Goal: Task Accomplishment & Management: Use online tool/utility

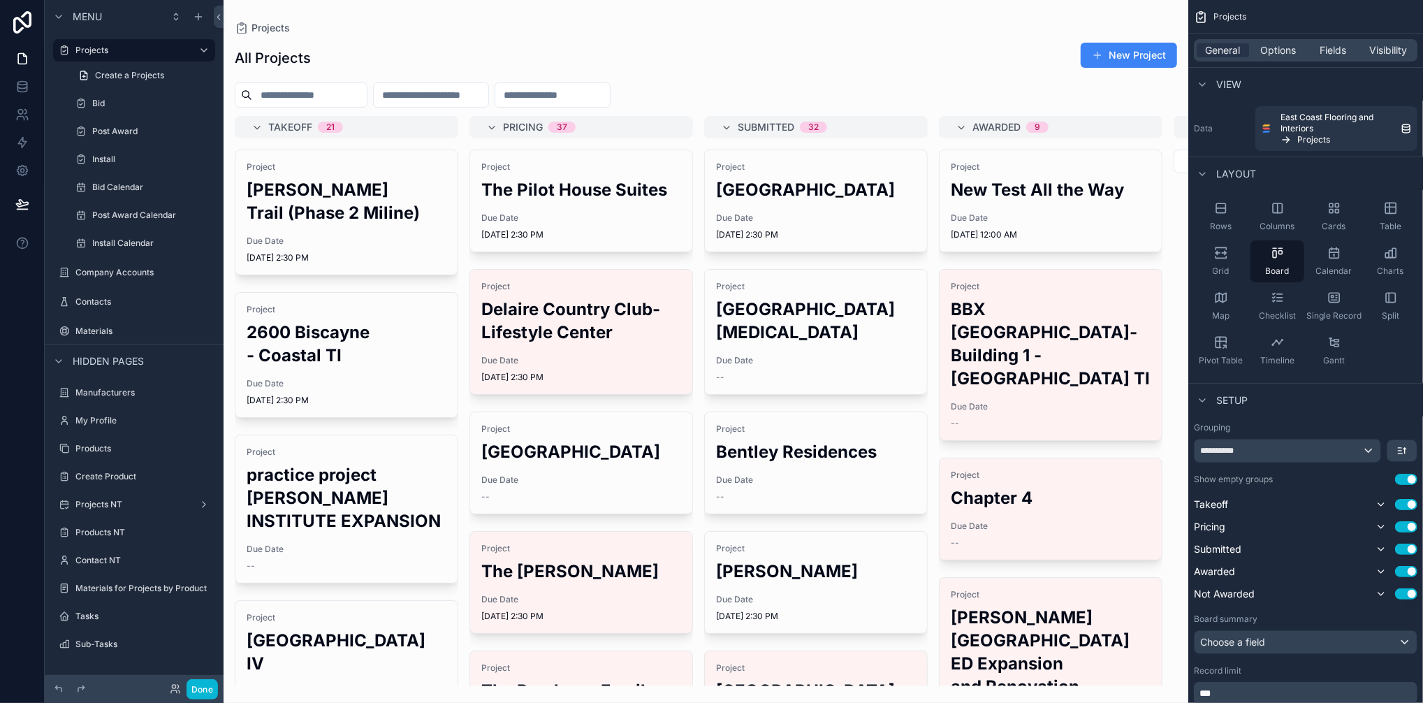
click at [1035, 221] on div "scrollable content" at bounding box center [706, 351] width 965 height 703
click at [1030, 203] on div "Project New Test All the Way Due Date 8/18/2025 12:00 AM" at bounding box center [1050, 200] width 222 height 101
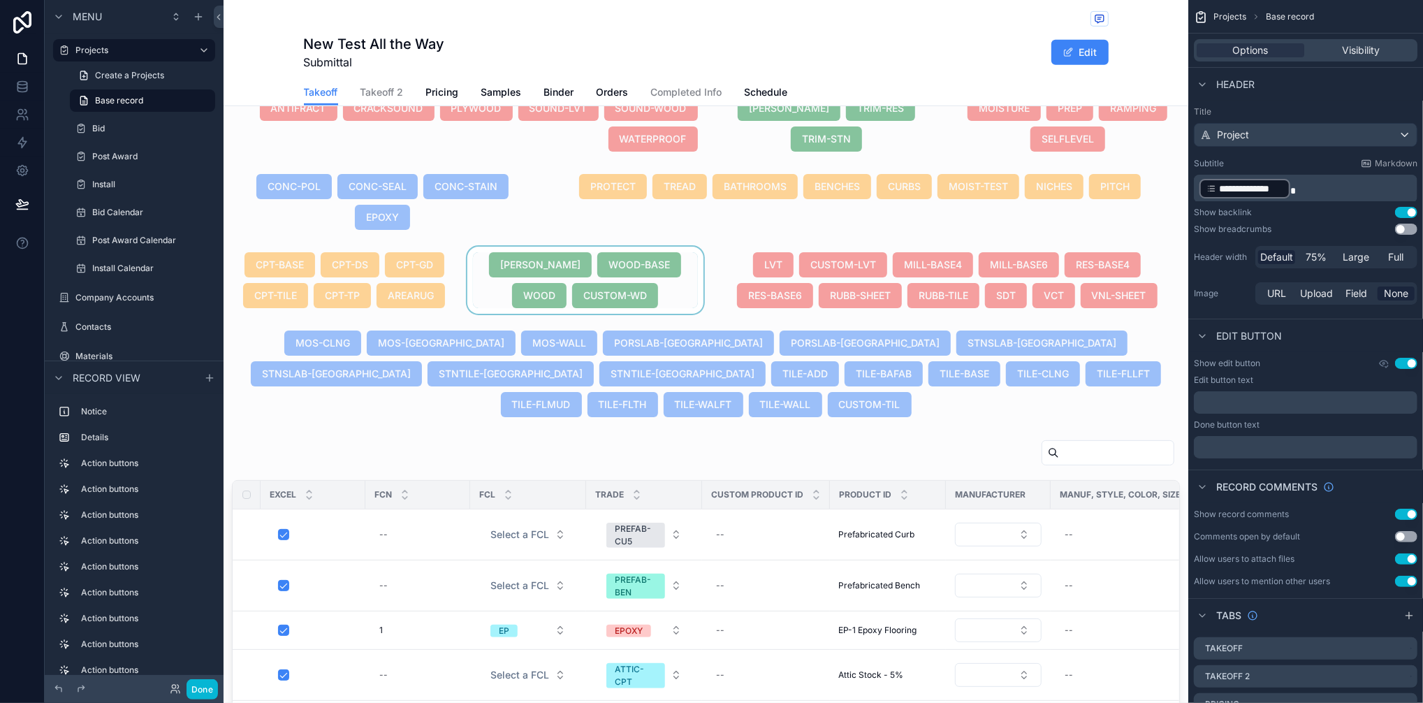
scroll to position [648, 0]
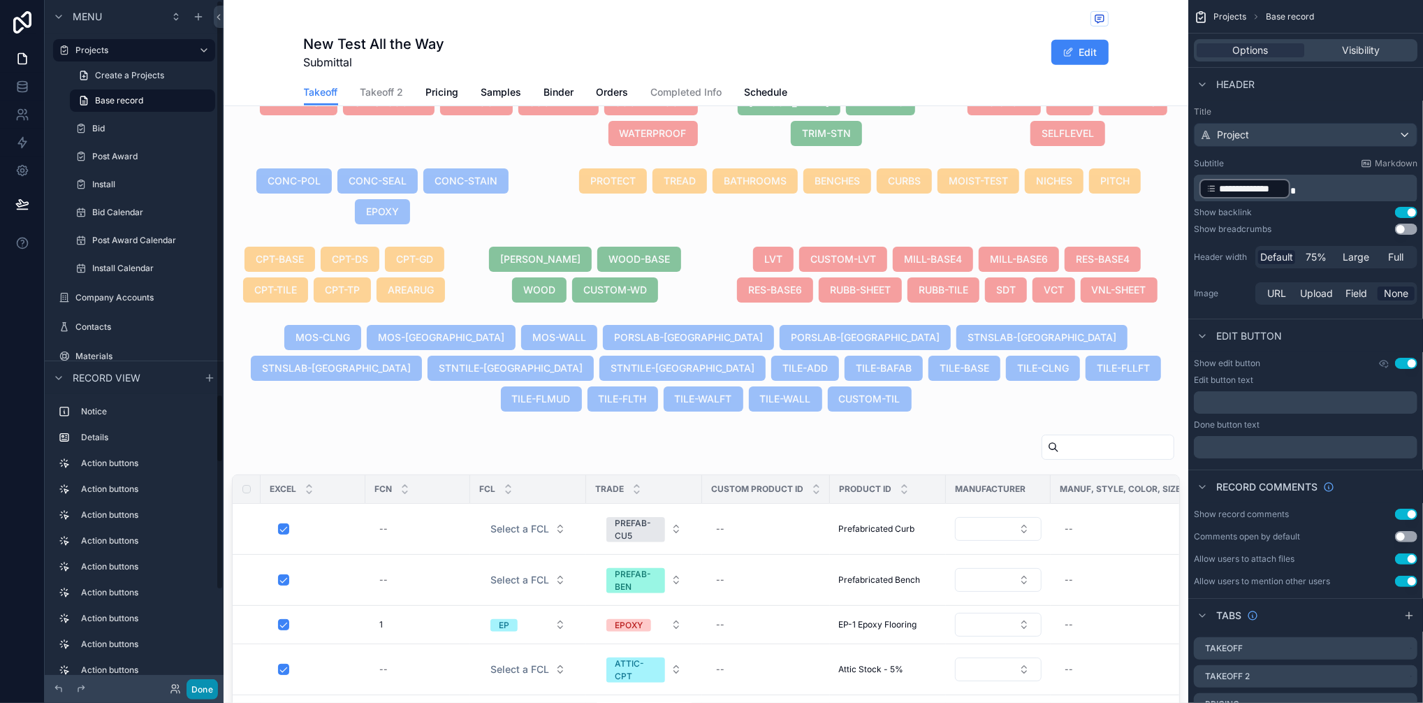
click at [209, 682] on button "Done" at bounding box center [201, 689] width 31 height 20
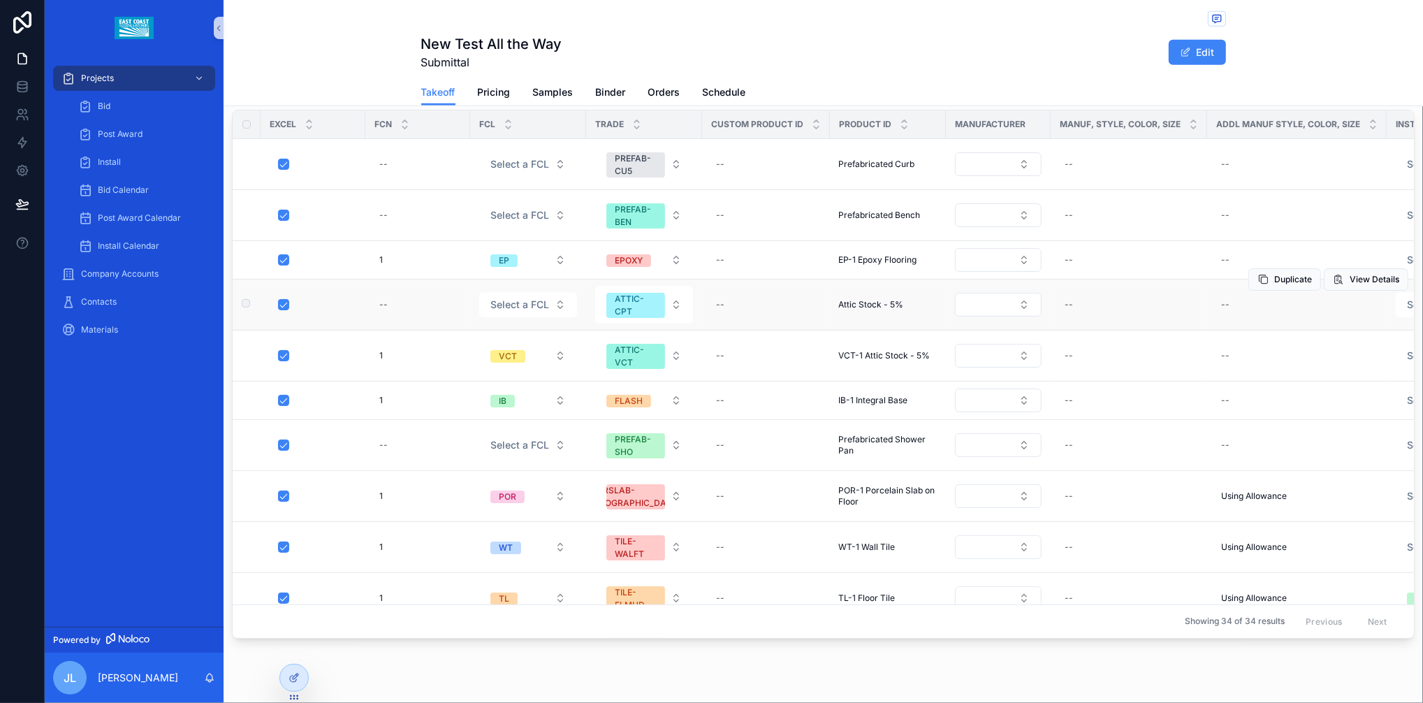
scroll to position [865, 0]
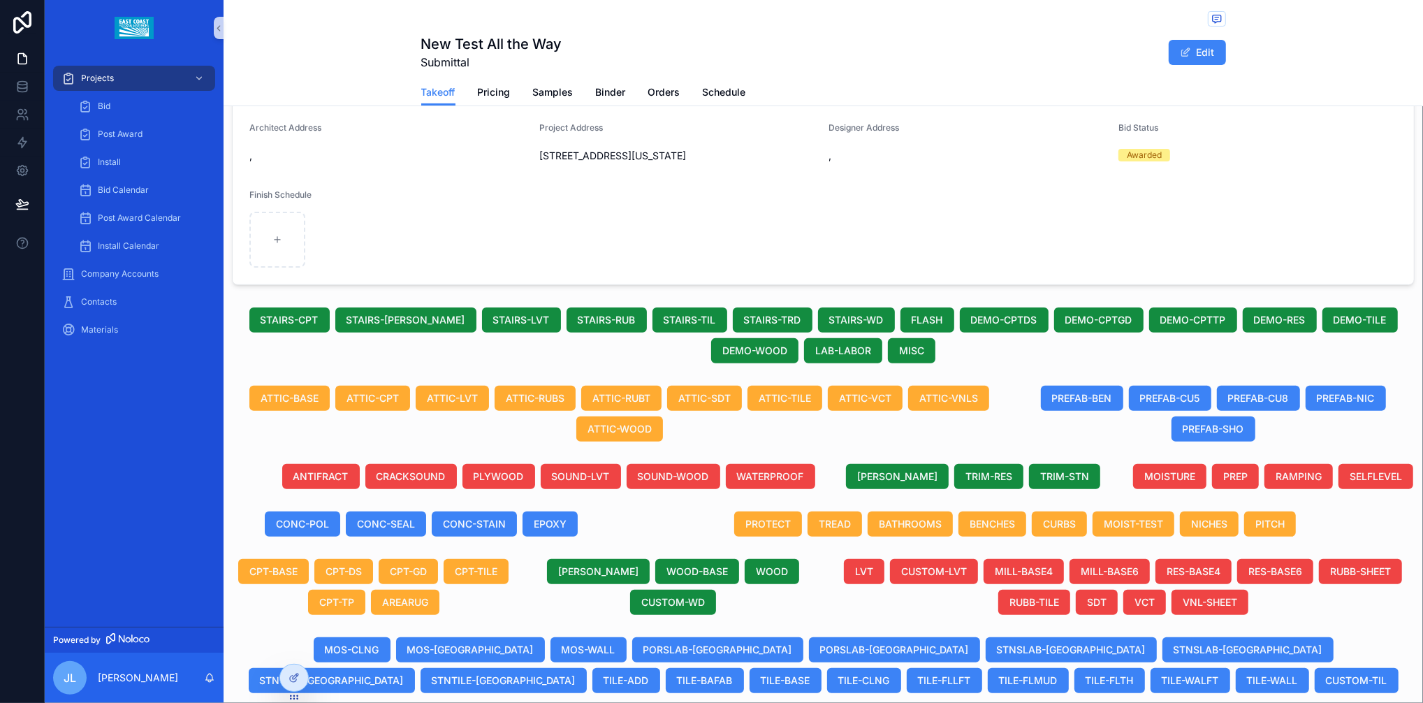
scroll to position [434, 0]
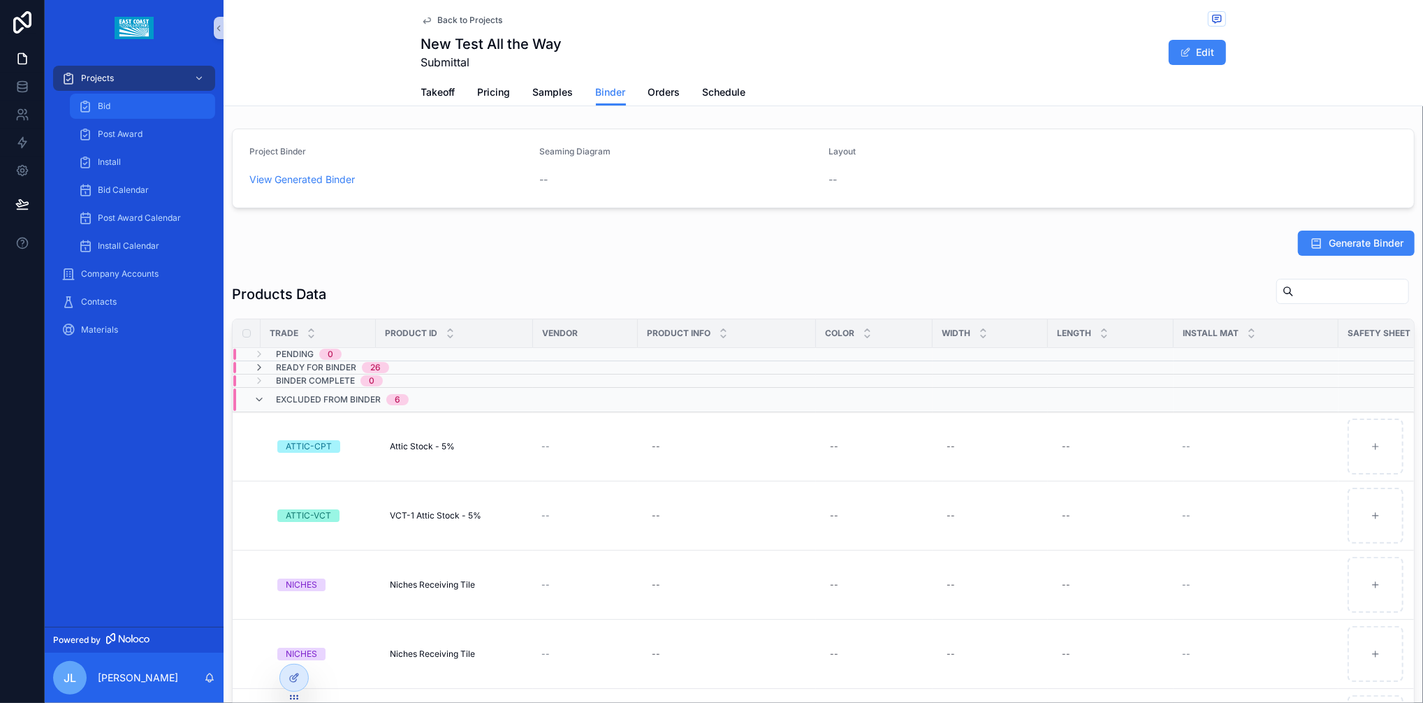
click at [110, 109] on div "Bid" at bounding box center [142, 106] width 129 height 22
click at [107, 108] on span "Bid" at bounding box center [104, 106] width 13 height 11
click at [106, 103] on span "Bid" at bounding box center [104, 106] width 13 height 11
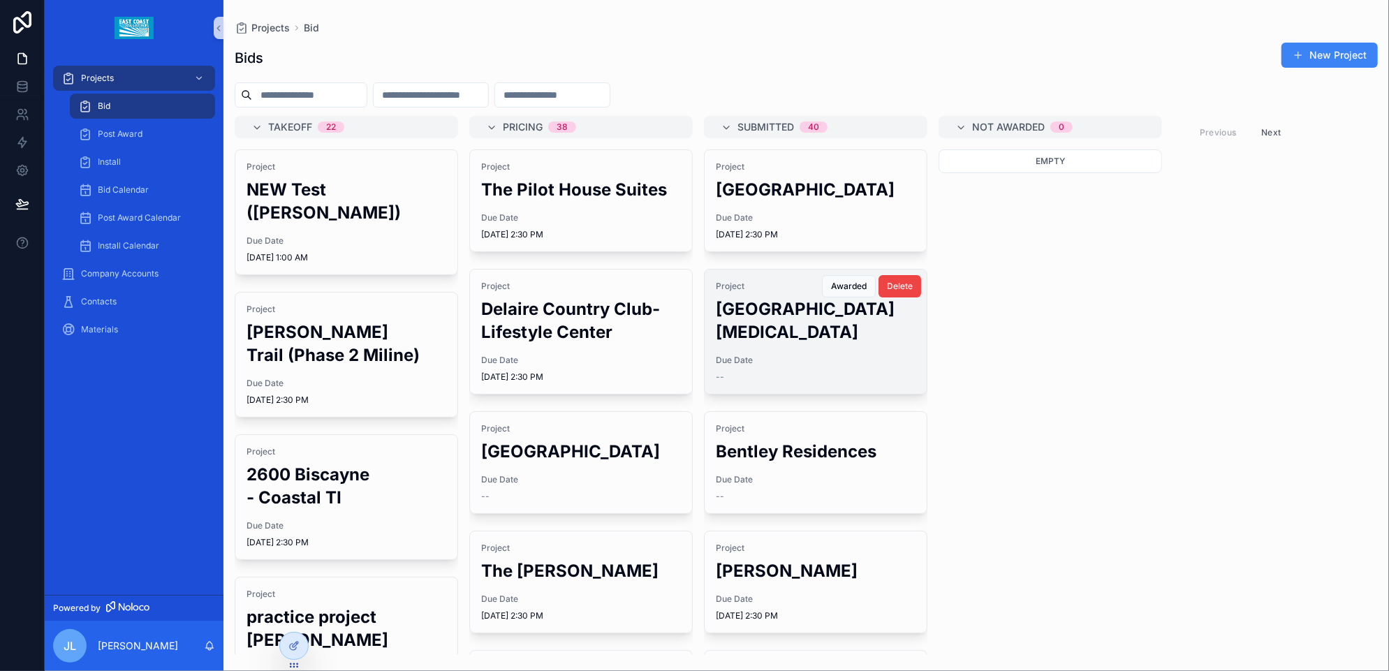
click at [813, 355] on span "Due Date" at bounding box center [816, 360] width 200 height 11
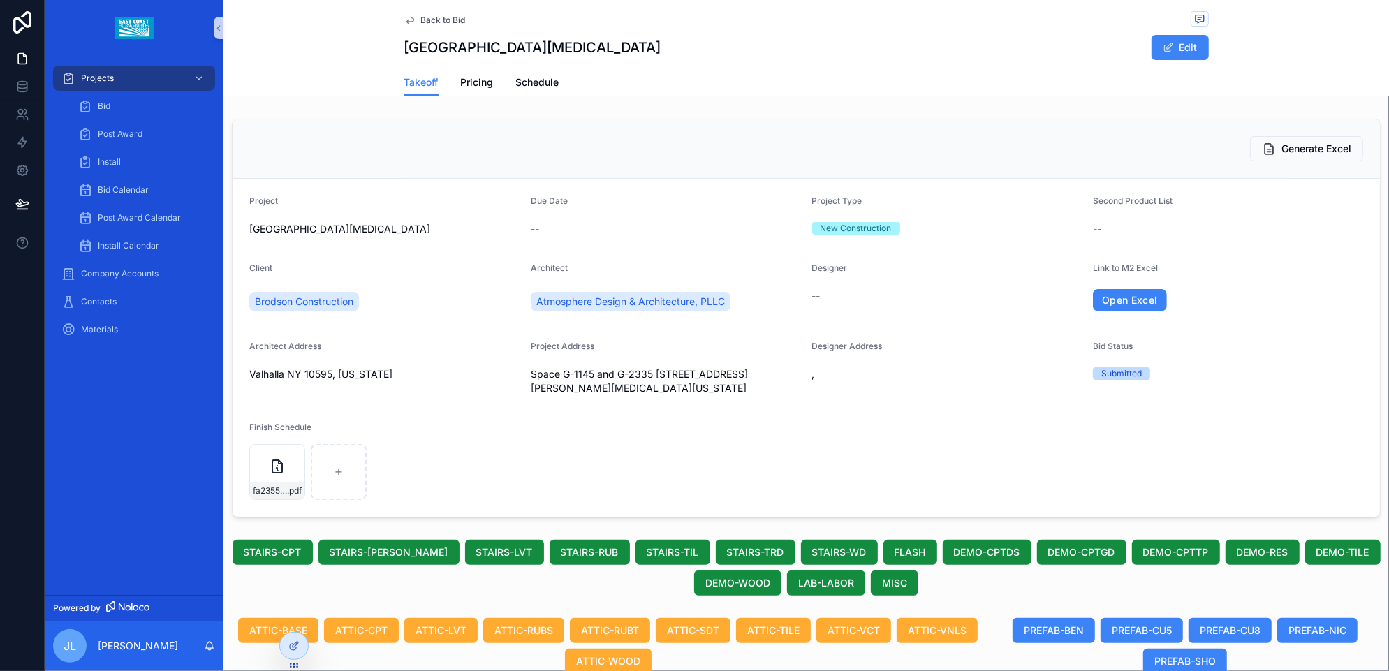
scroll to position [211, 0]
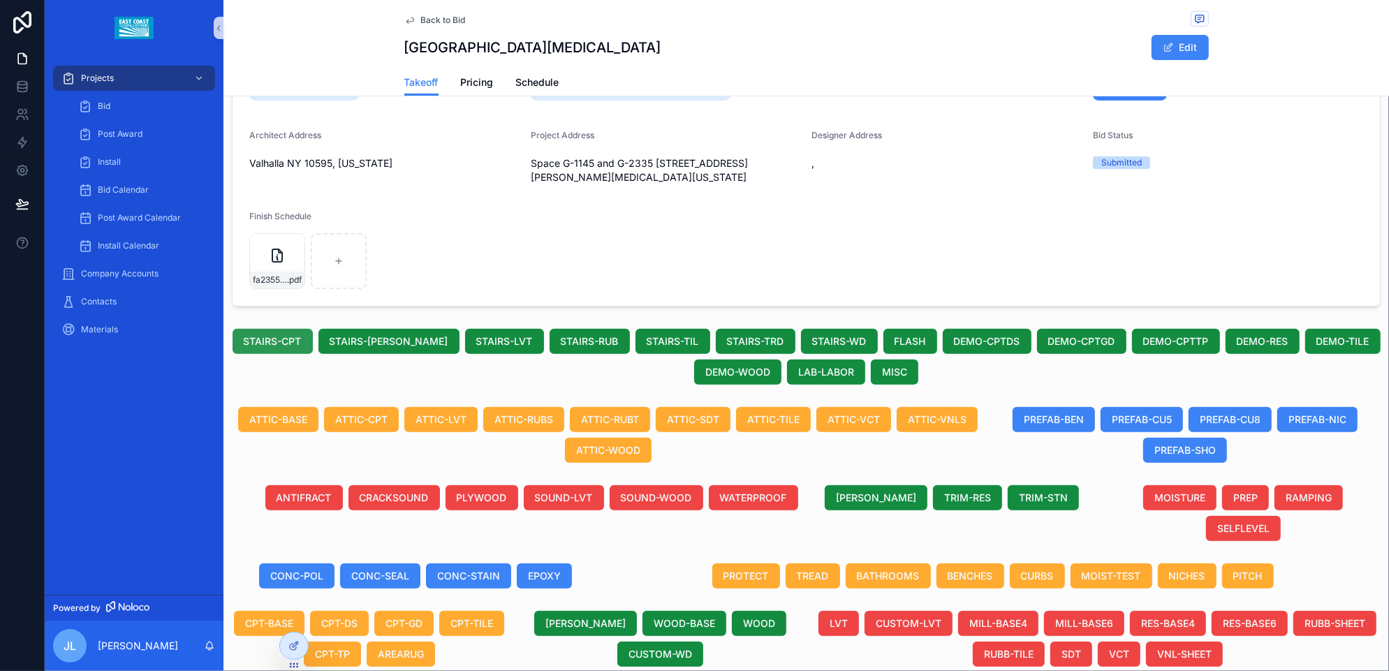
click at [313, 350] on button "STAIRS-CPT" at bounding box center [273, 341] width 80 height 25
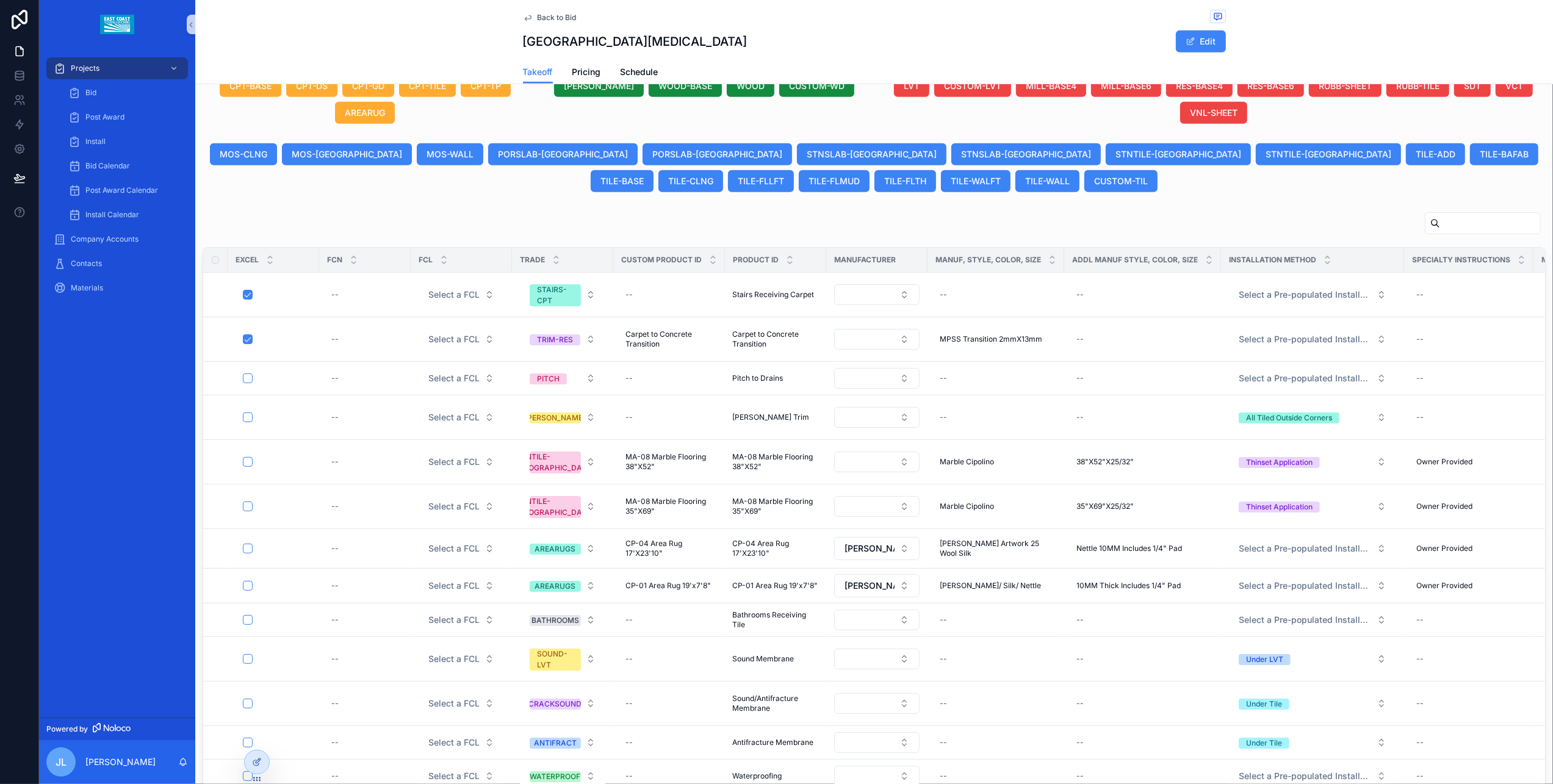
scroll to position [535, 0]
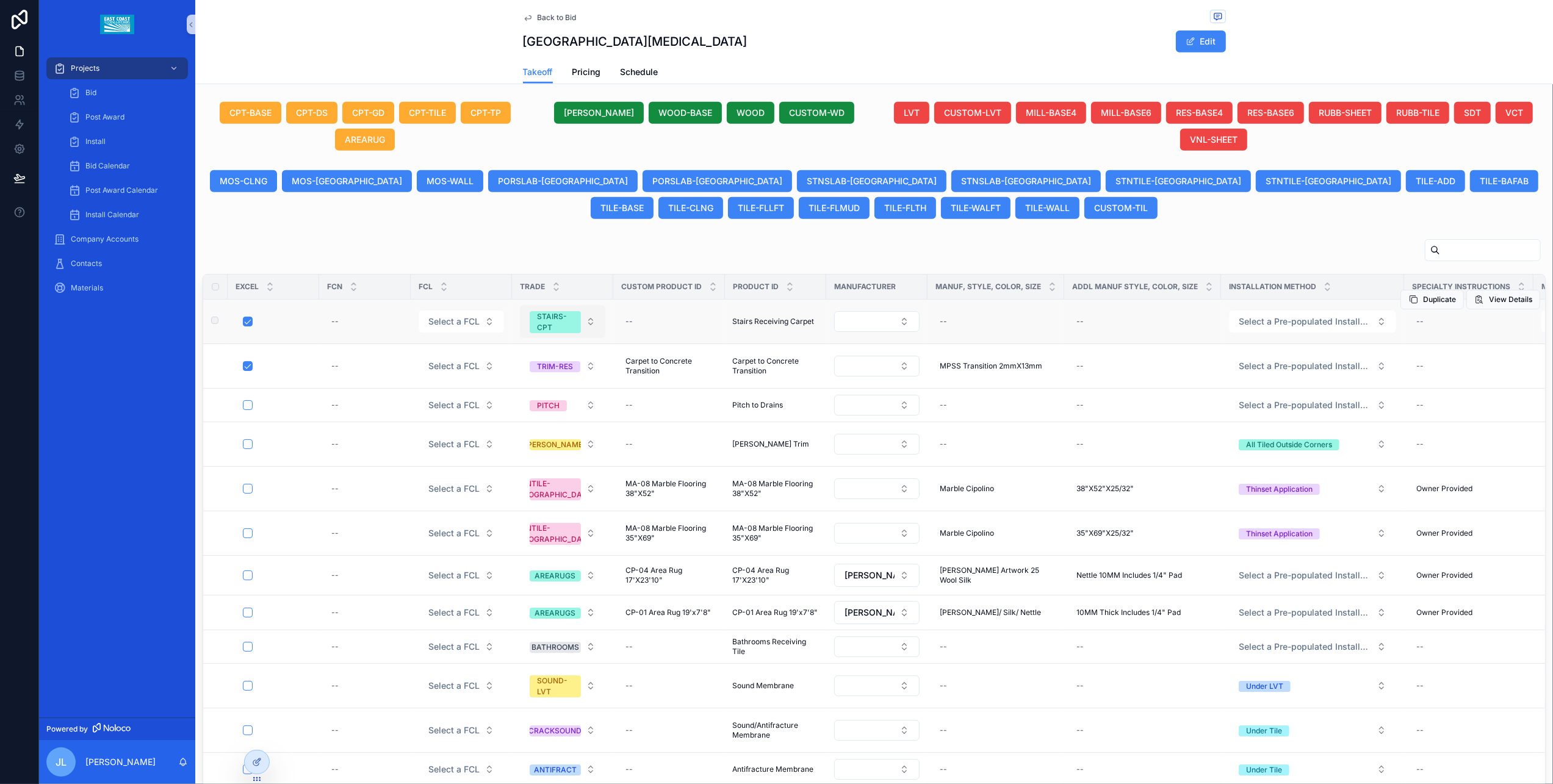
click at [545, 329] on div "STAIRS-CPT" at bounding box center [556, 321] width 37 height 22
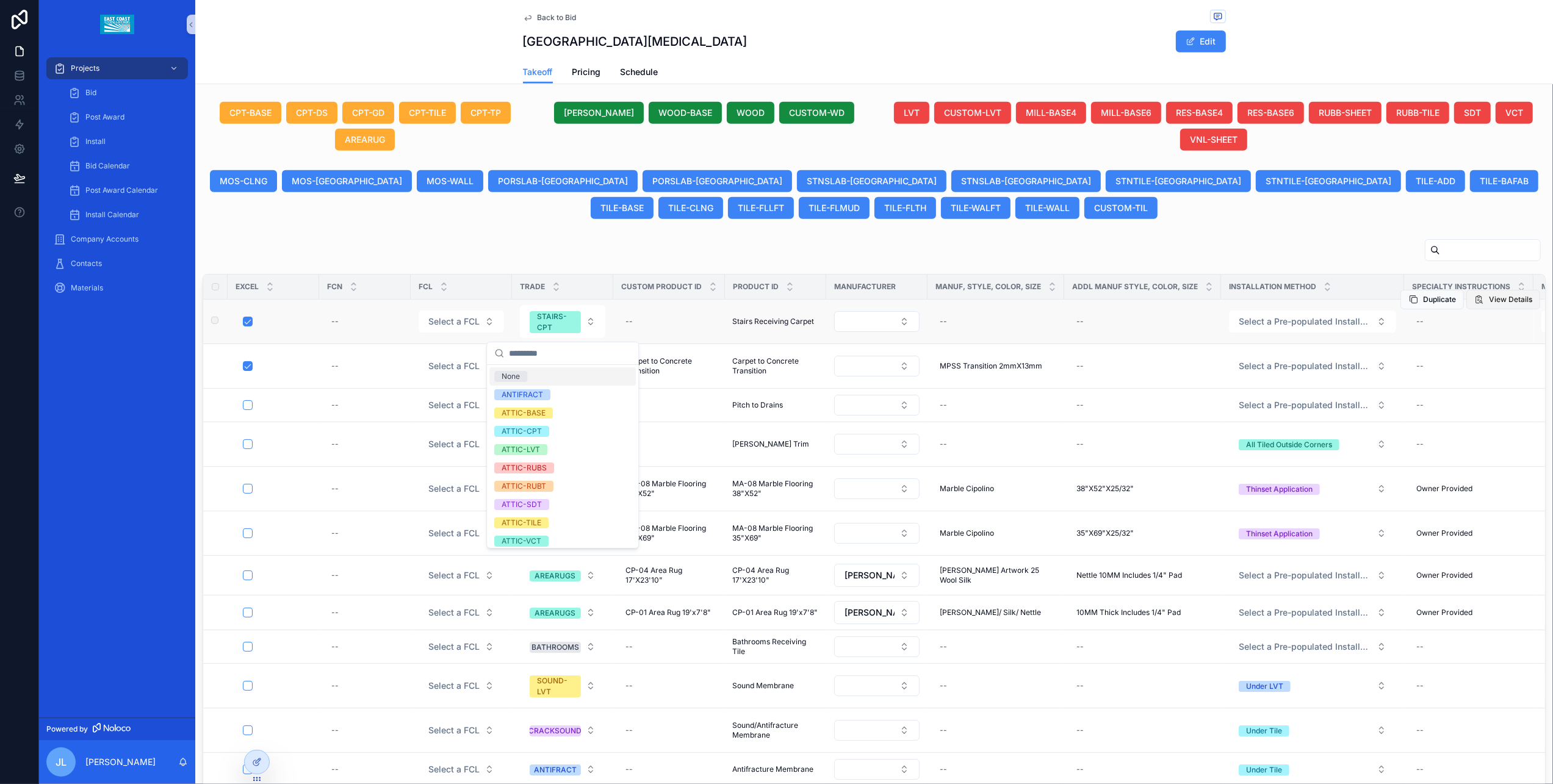
click at [1242, 299] on span "View Details" at bounding box center [1510, 299] width 44 height 10
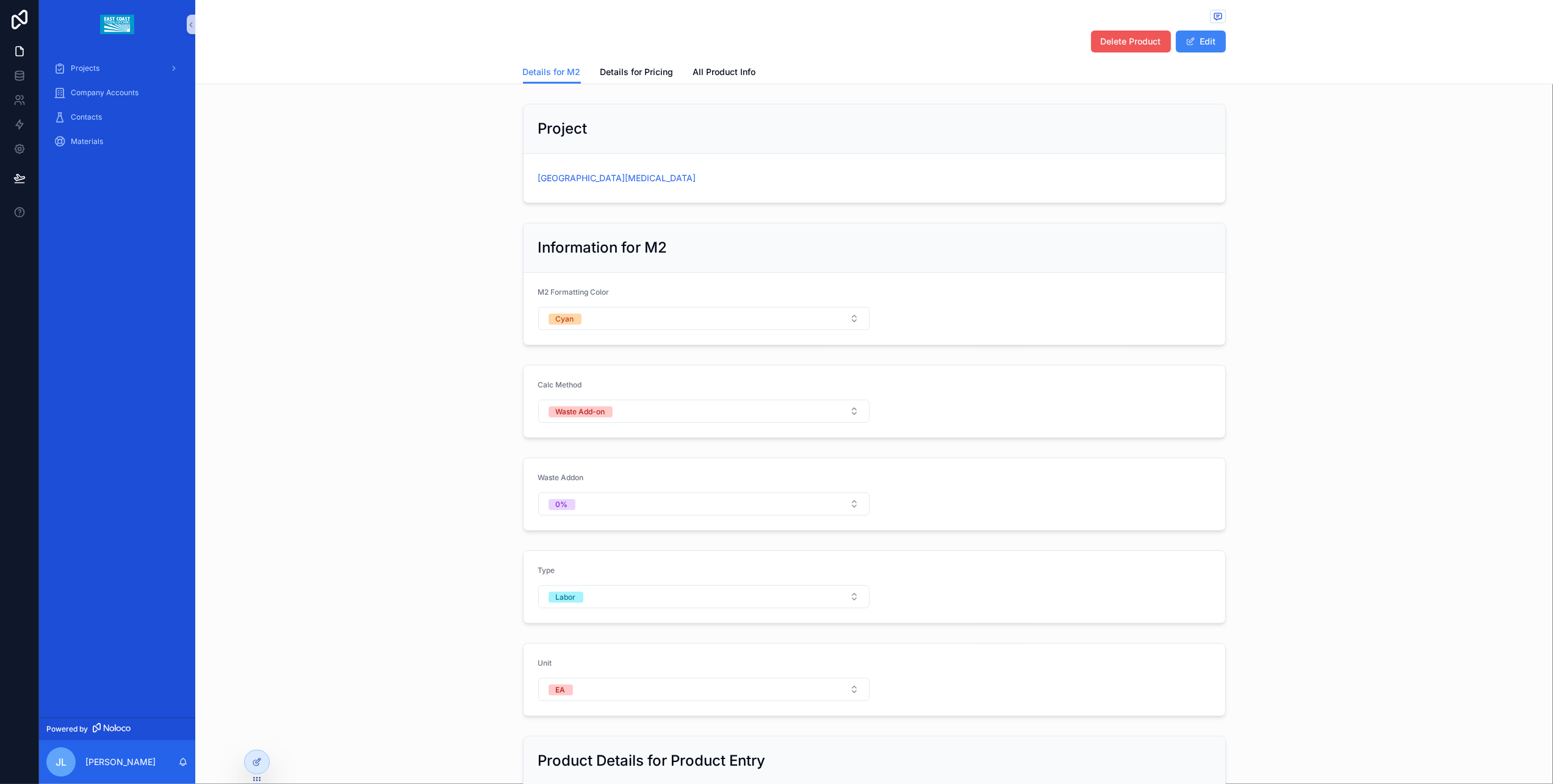
click at [1116, 45] on span "Delete Product" at bounding box center [1130, 42] width 60 height 12
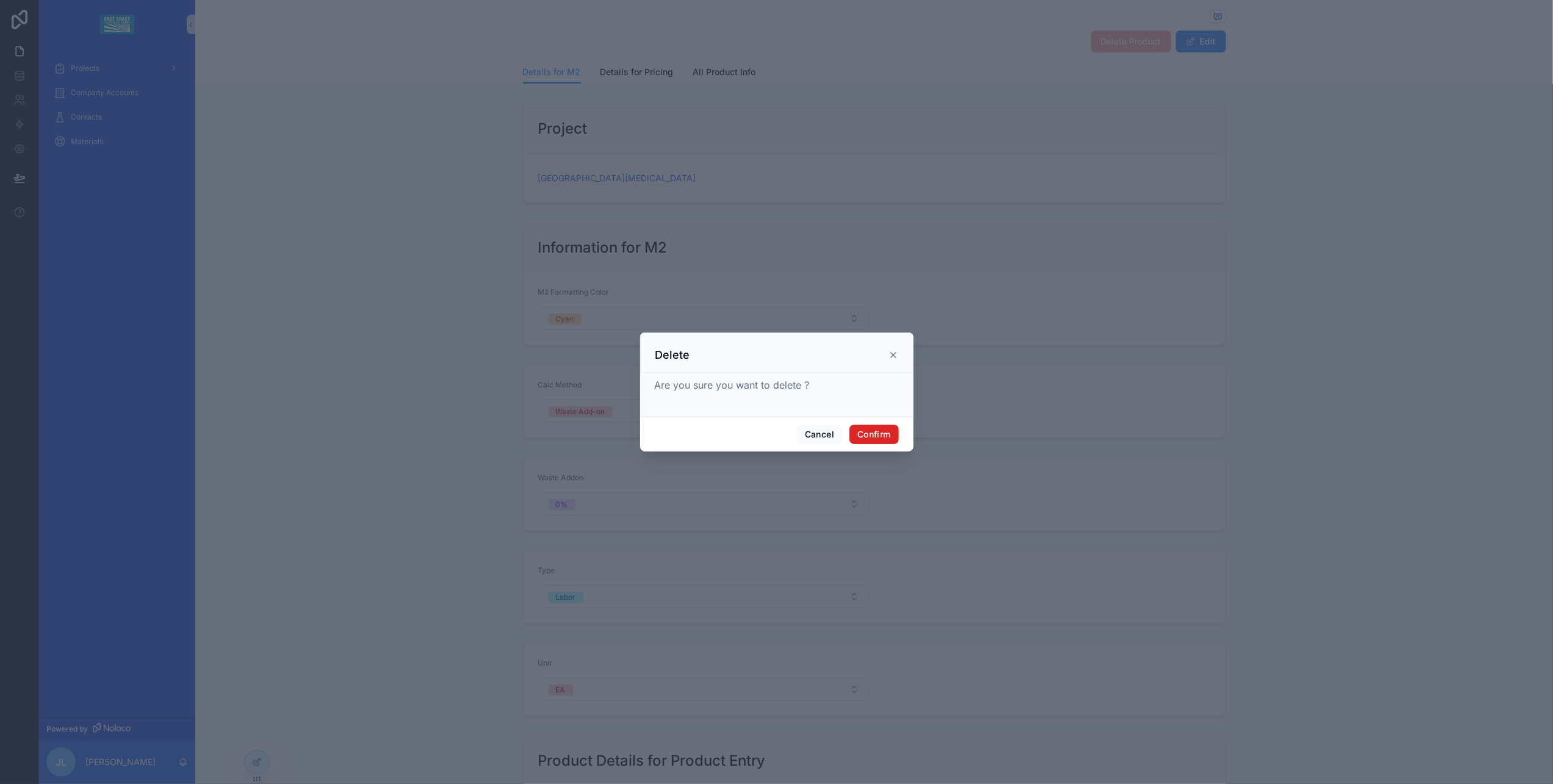
click at [869, 437] on button "Confirm" at bounding box center [873, 434] width 49 height 19
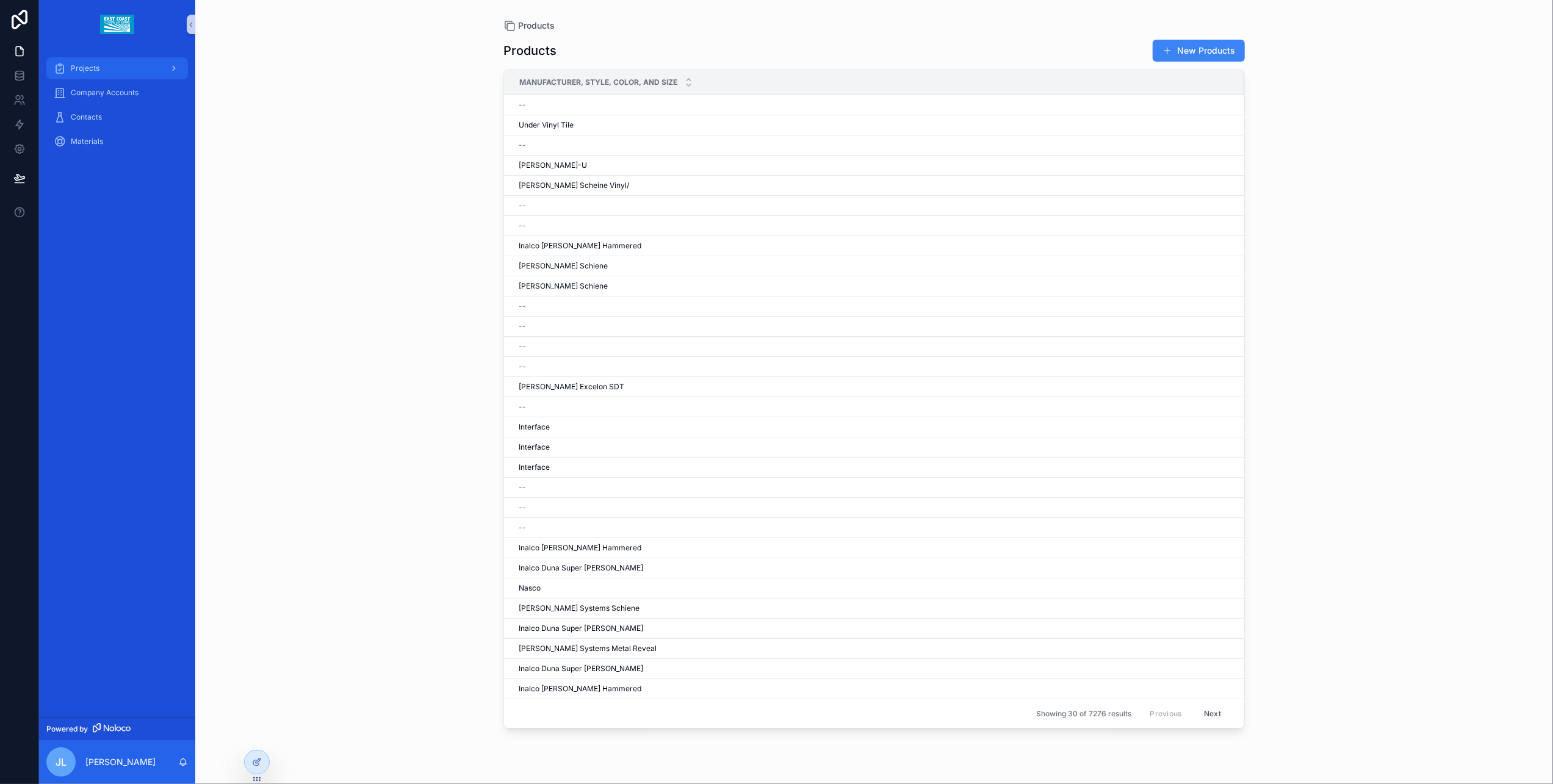
click at [93, 65] on span "Projects" at bounding box center [85, 68] width 29 height 10
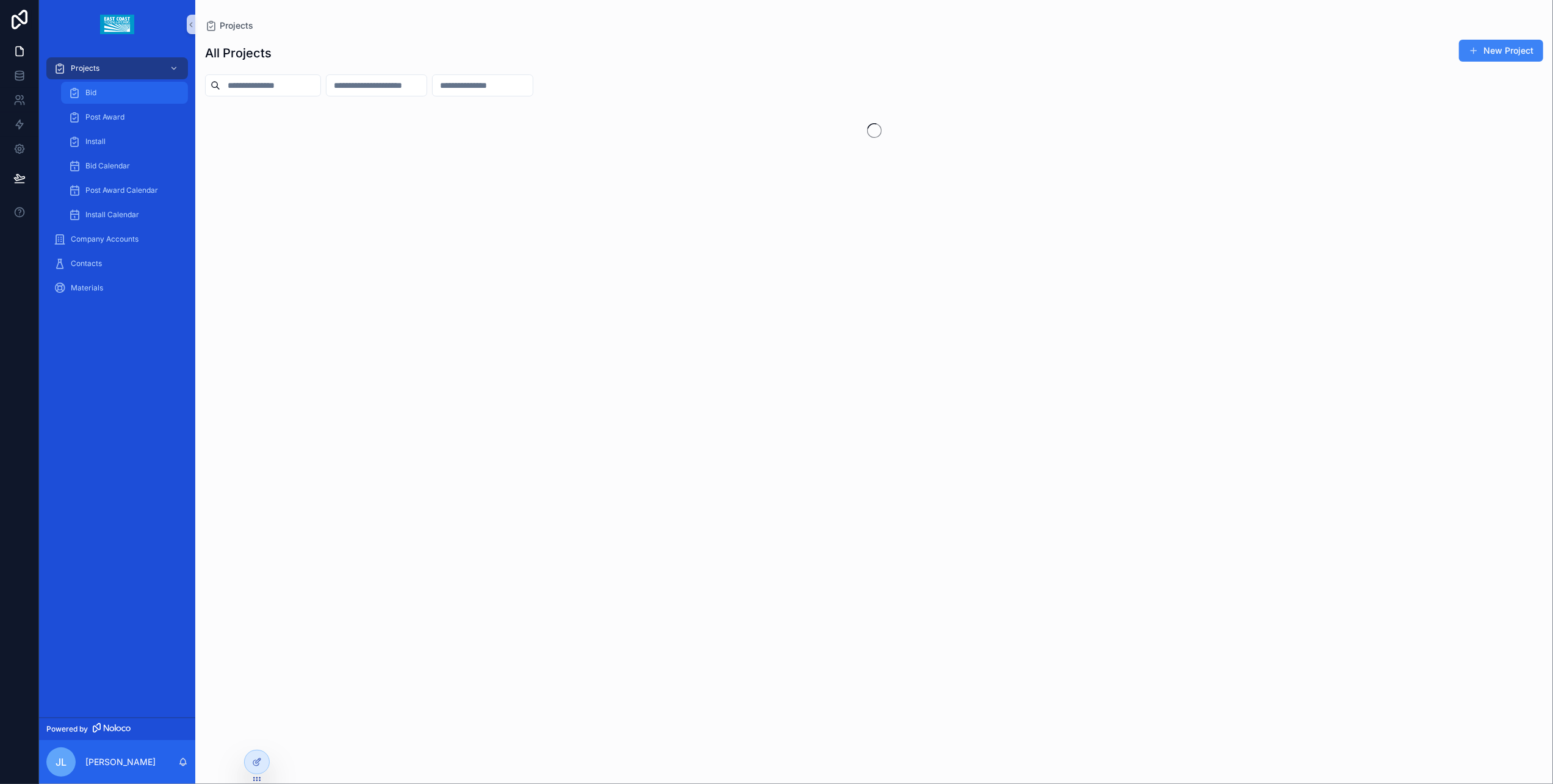
click at [92, 91] on span "Bid" at bounding box center [91, 93] width 11 height 10
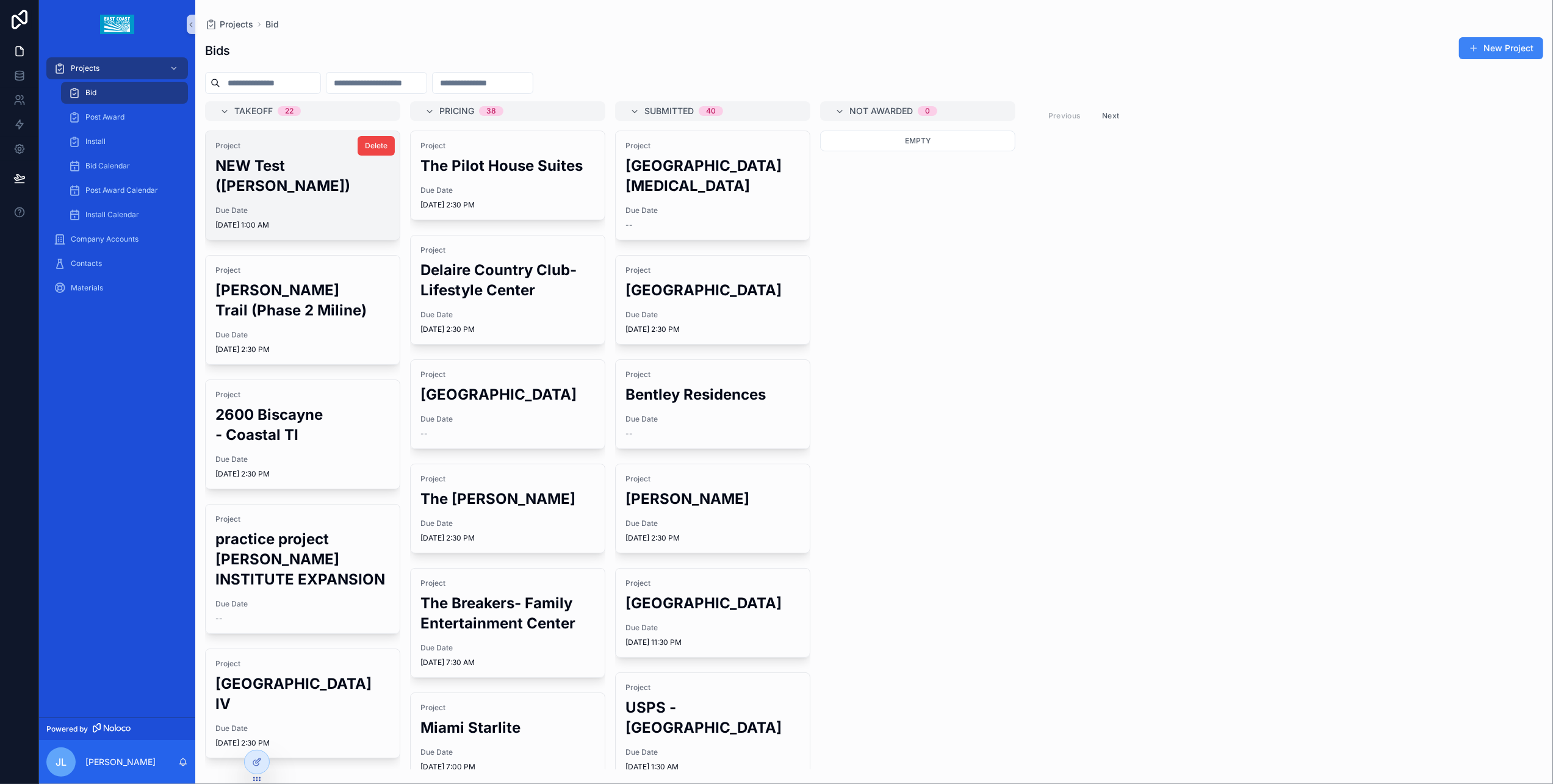
click at [264, 205] on span "Due Date" at bounding box center [303, 210] width 175 height 10
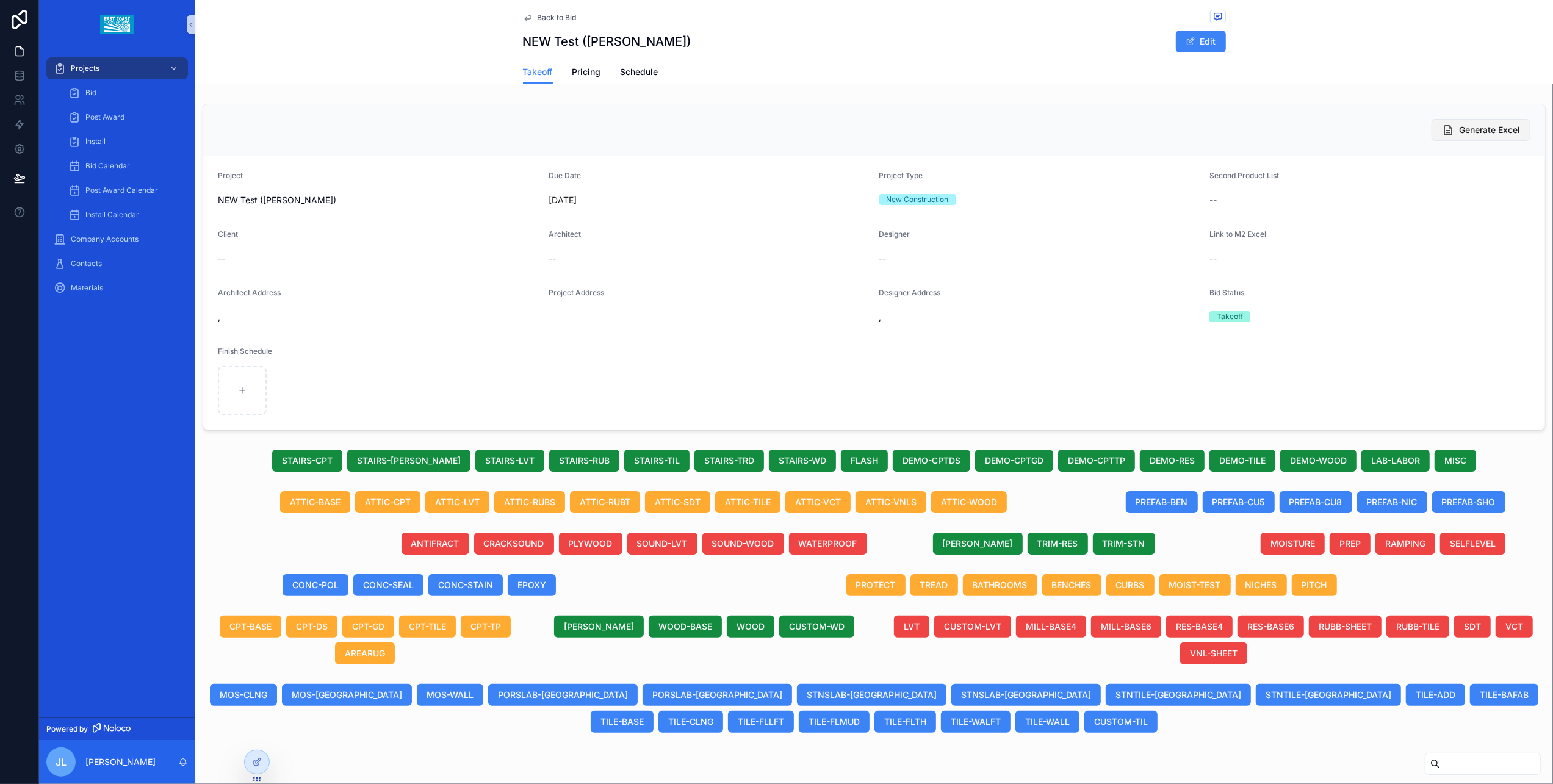
click at [1242, 125] on span "Generate Excel" at bounding box center [1489, 130] width 61 height 12
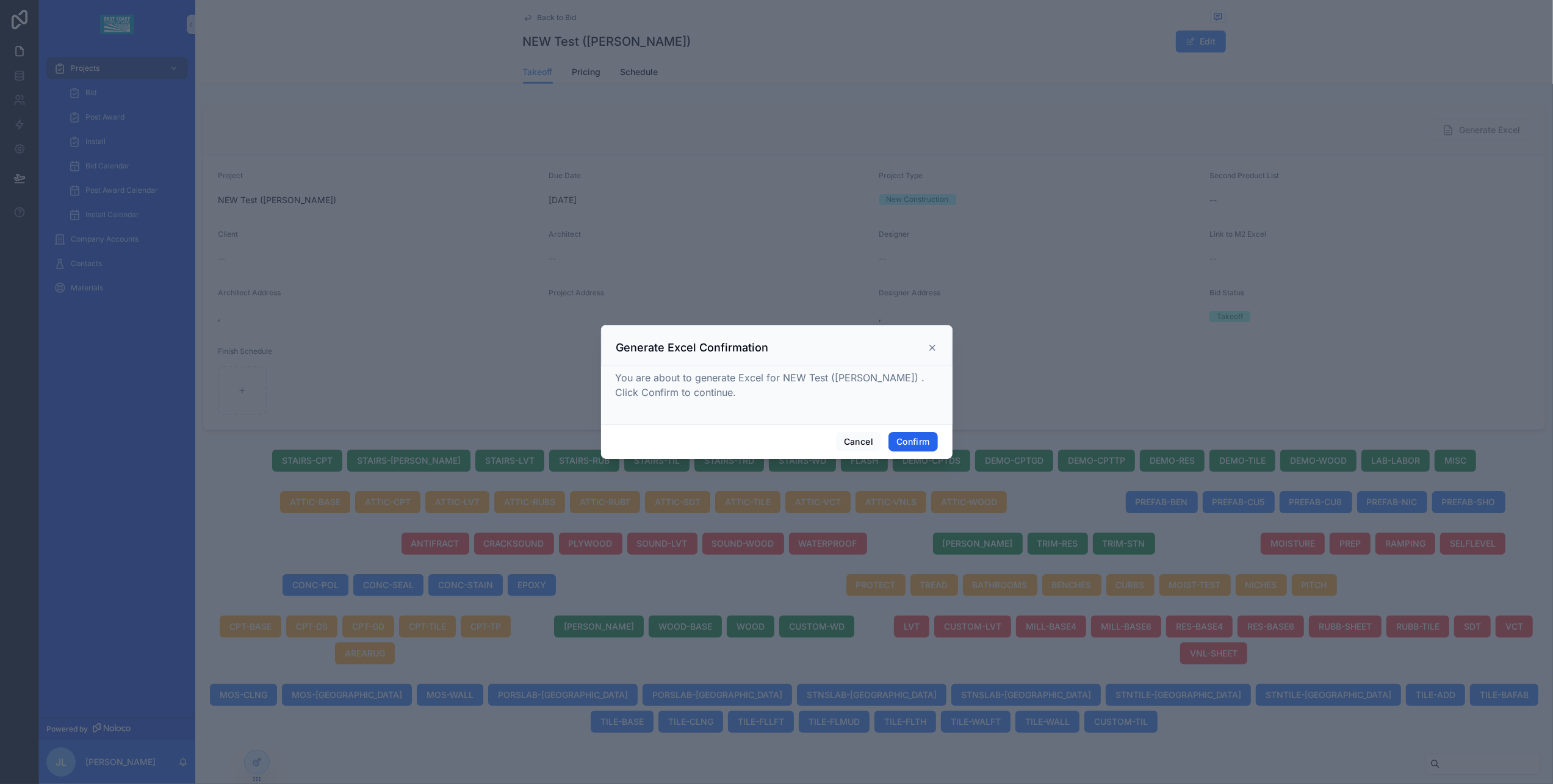
click at [895, 434] on button "Confirm" at bounding box center [913, 442] width 49 height 19
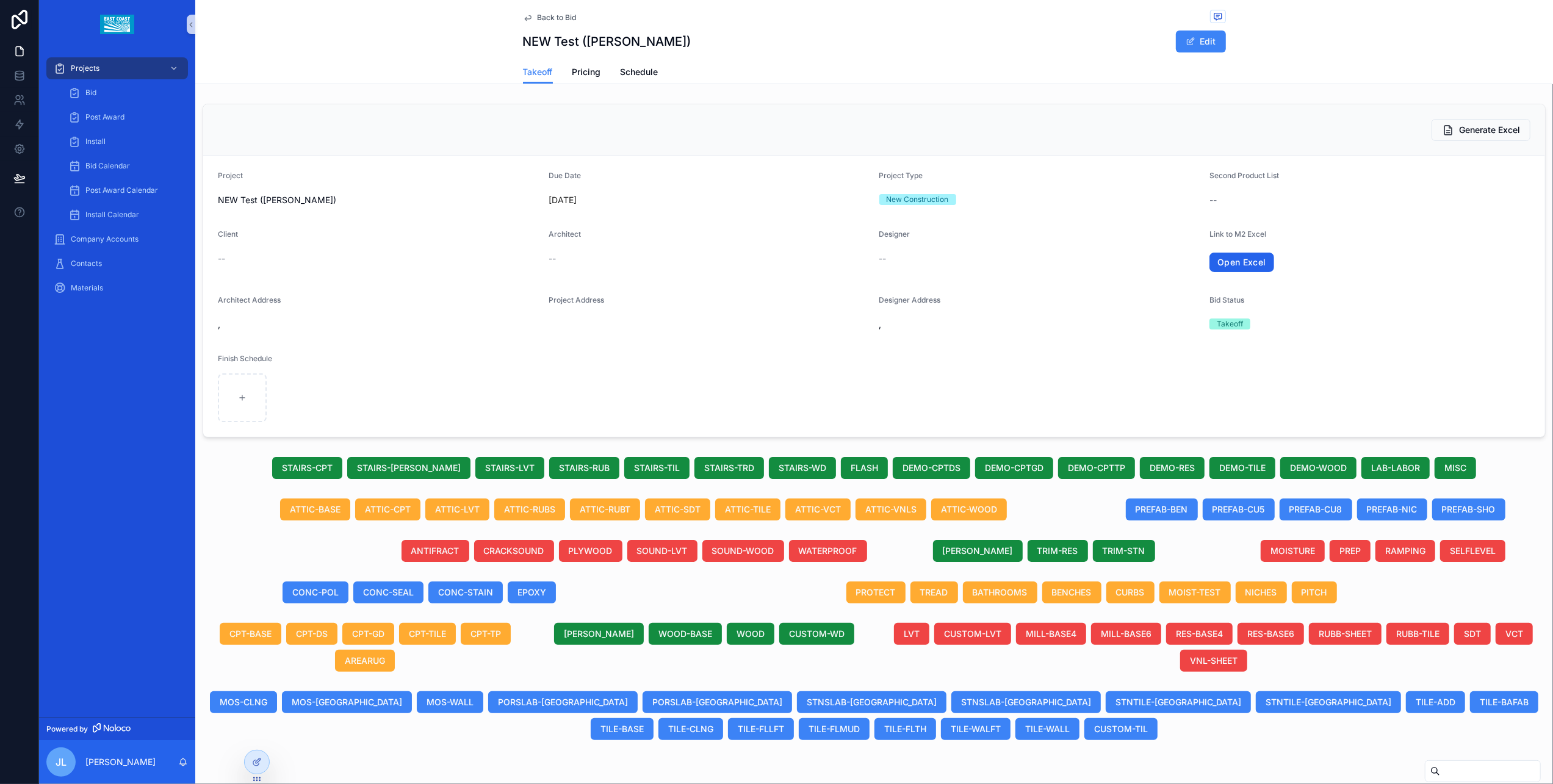
click at [1231, 266] on link "Open Excel" at bounding box center [1241, 262] width 65 height 19
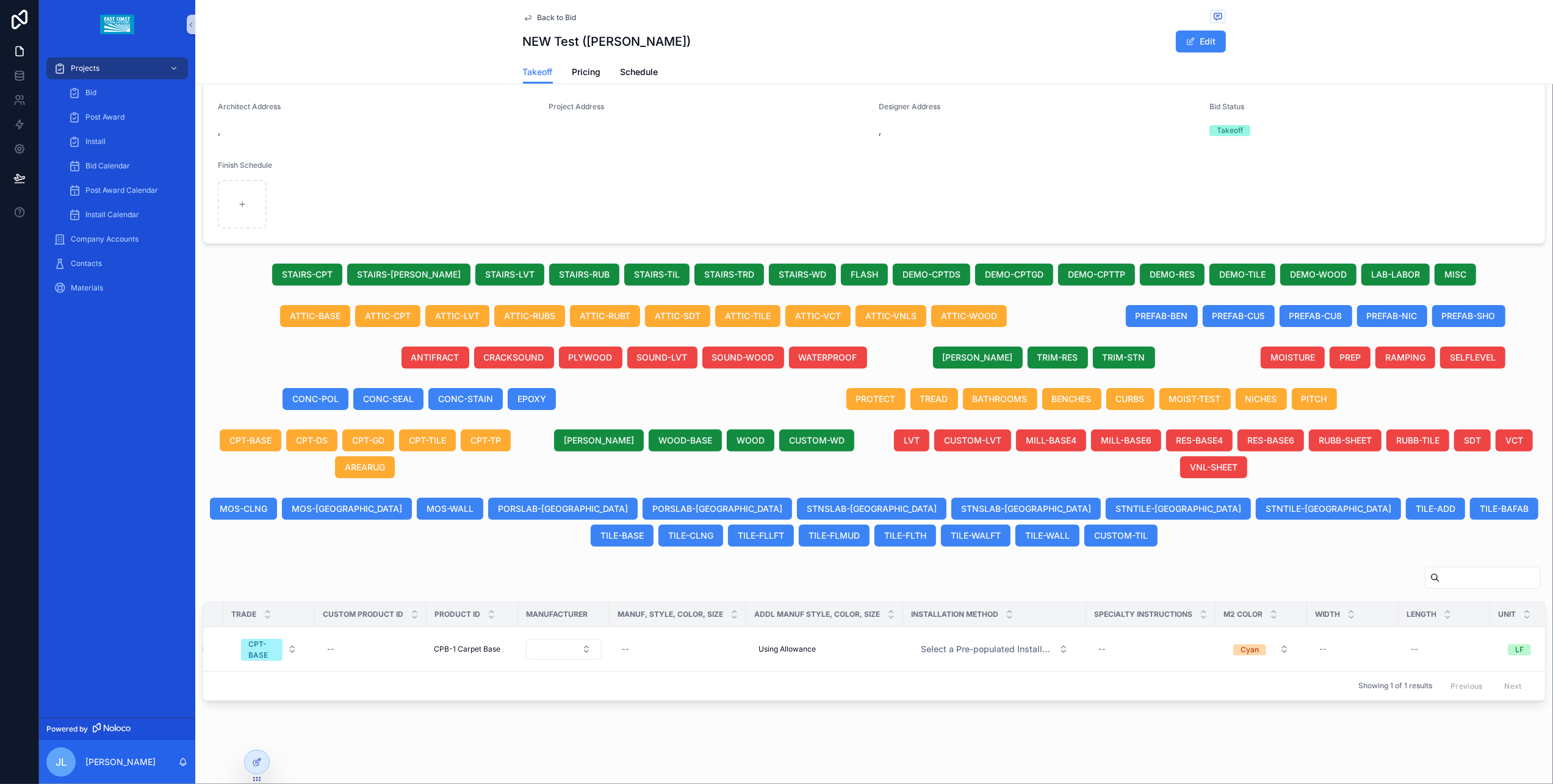
scroll to position [0, 280]
drag, startPoint x: 1038, startPoint y: 92, endPoint x: 999, endPoint y: 122, distance: 49.2
click at [1038, 102] on div "Designer Address" at bounding box center [1039, 109] width 321 height 15
click at [987, 388] on button "BATHROOMS" at bounding box center [999, 398] width 74 height 22
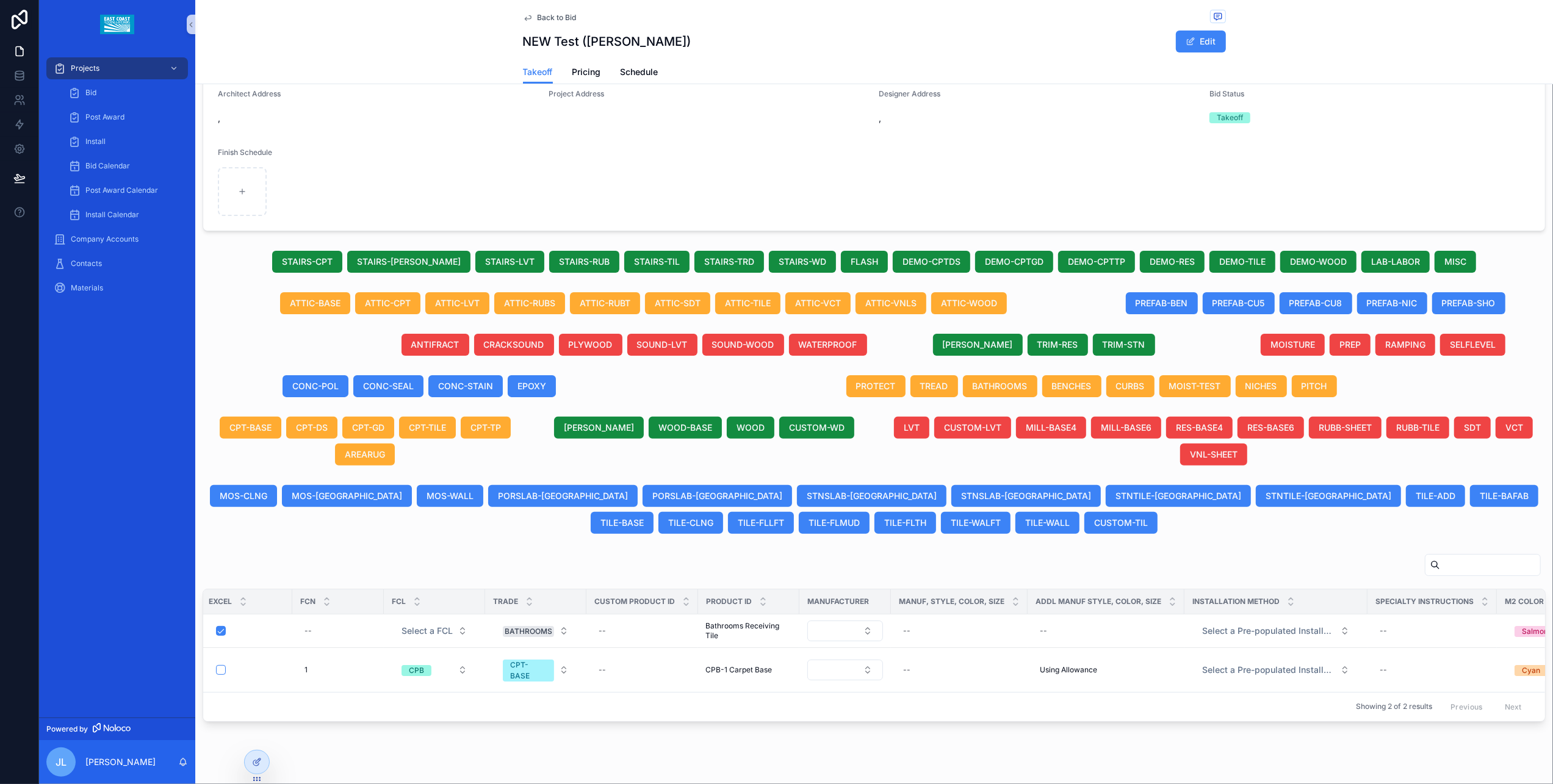
scroll to position [0, 0]
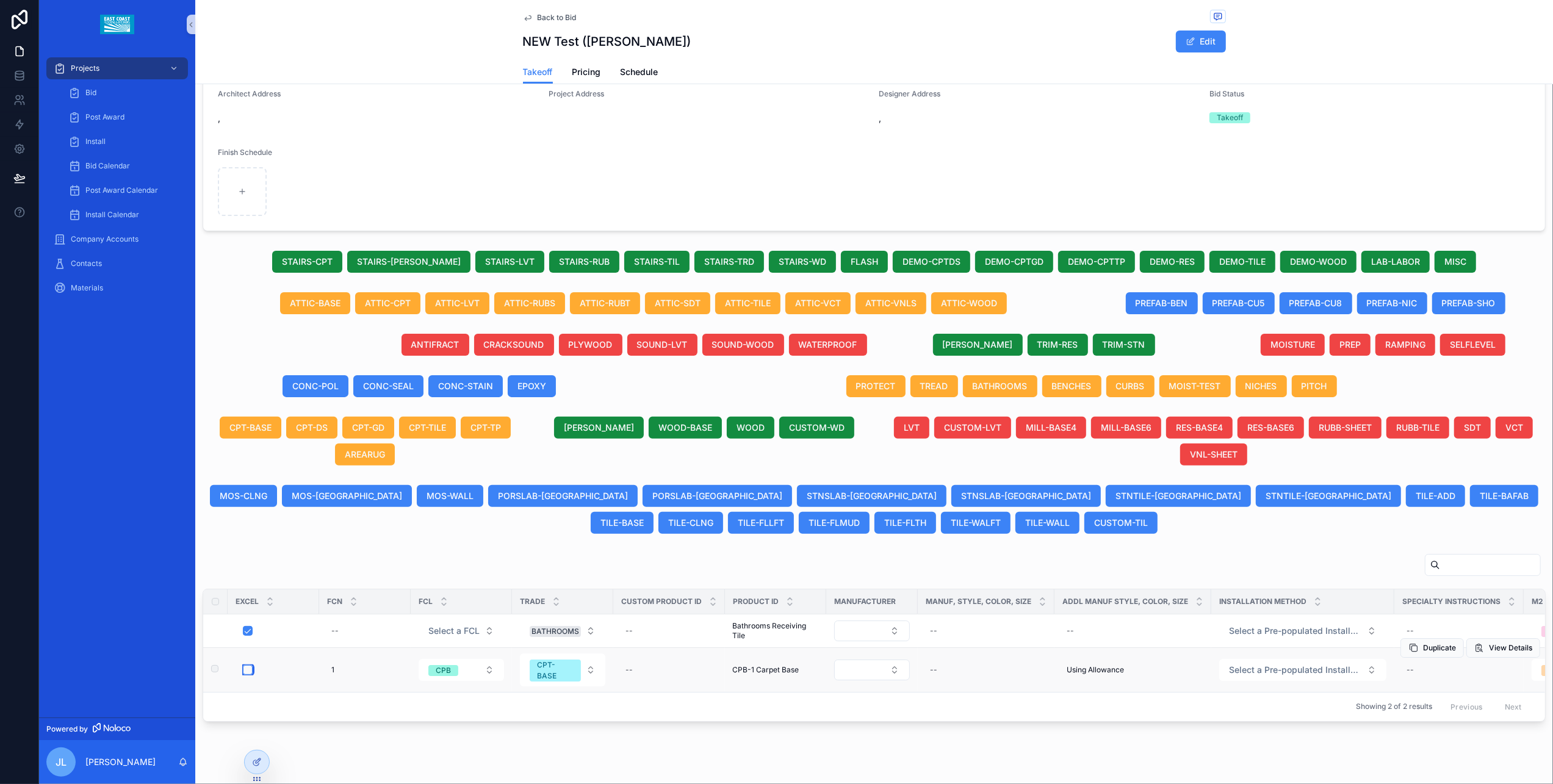
click at [252, 613] on button "scrollable content" at bounding box center [247, 669] width 10 height 10
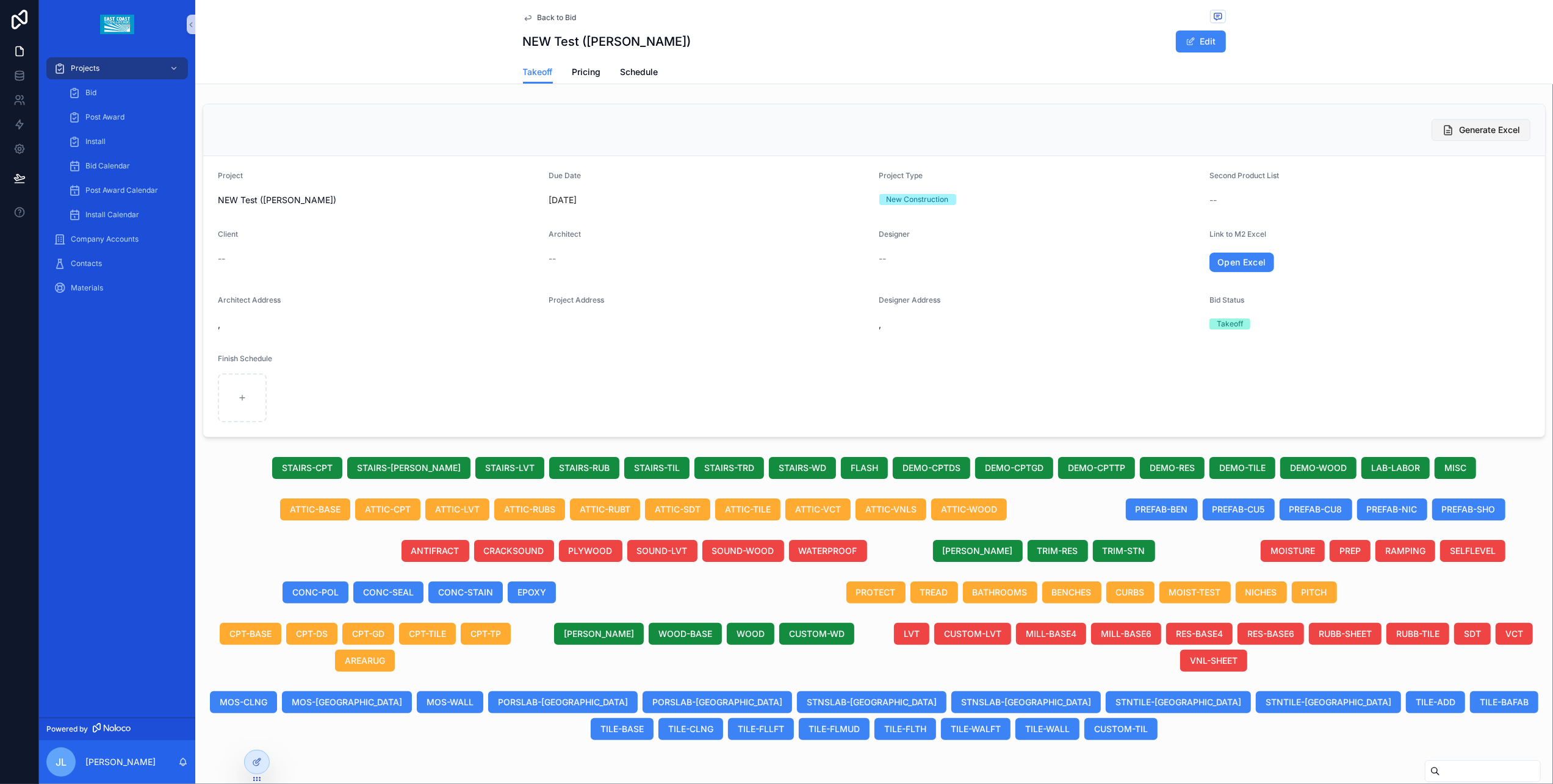
click at [1474, 130] on span "Generate Excel" at bounding box center [1489, 130] width 61 height 12
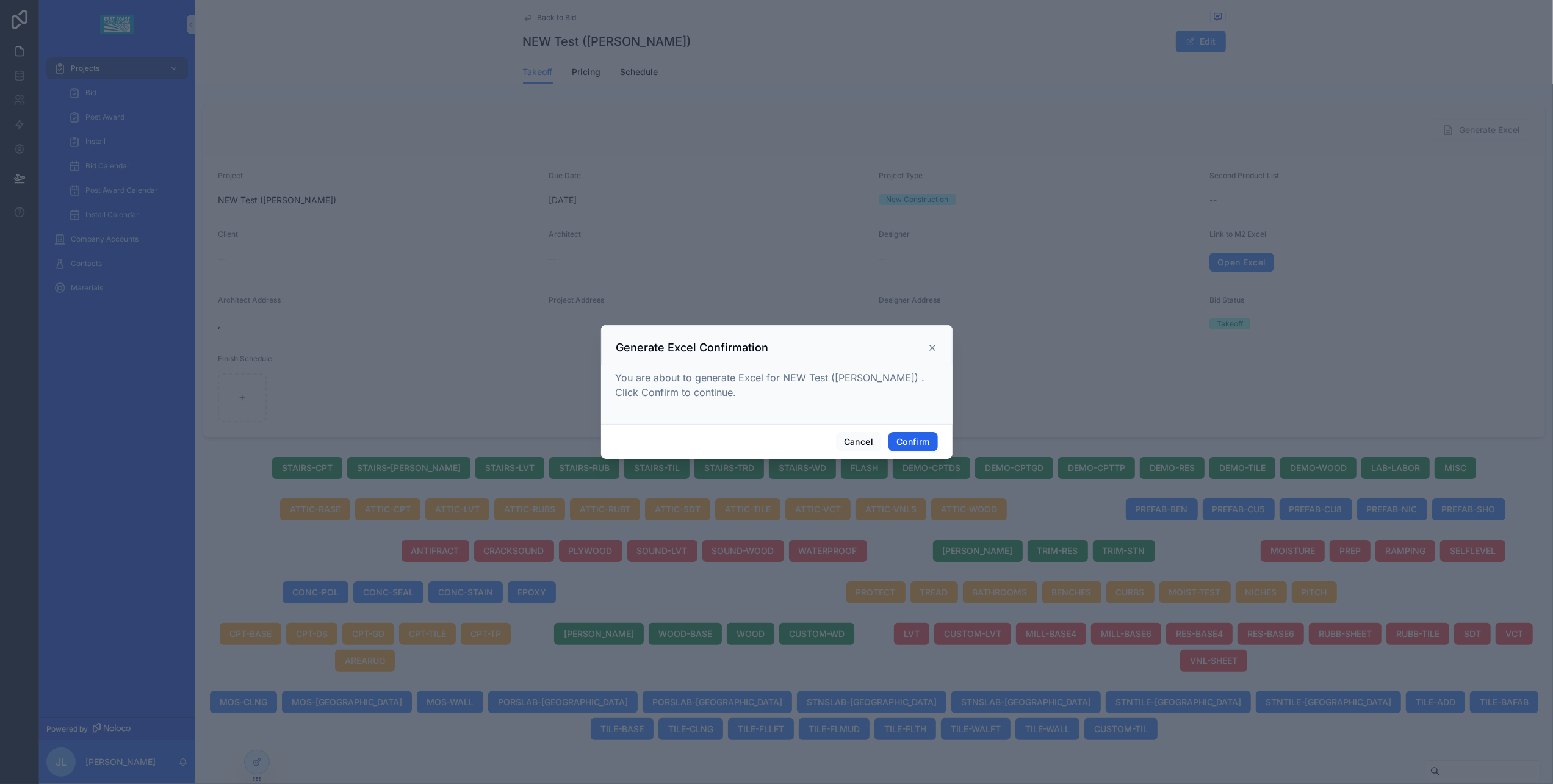
click at [906, 449] on button "Confirm" at bounding box center [913, 442] width 49 height 19
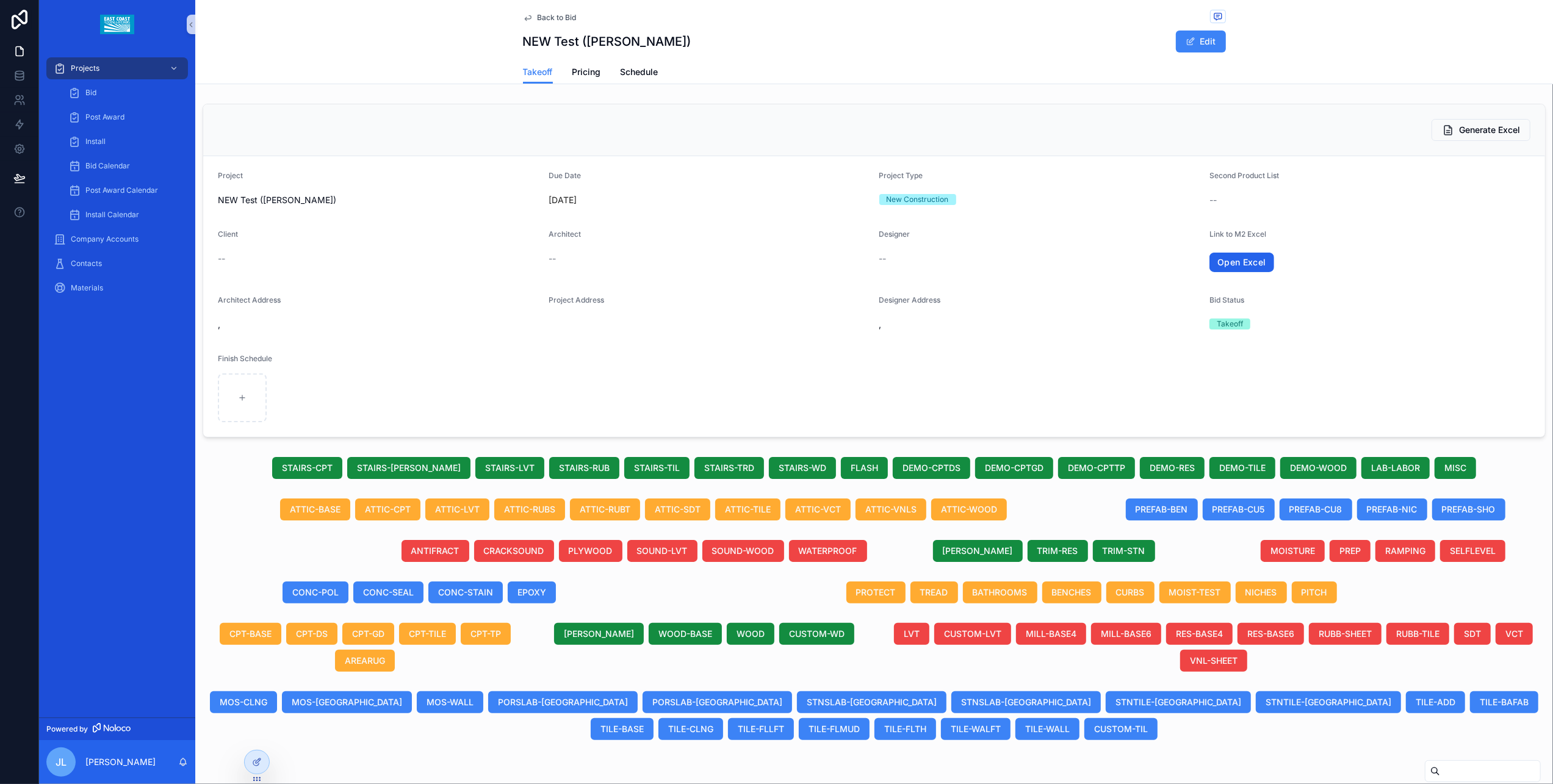
click at [1221, 260] on link "Open Excel" at bounding box center [1241, 262] width 65 height 19
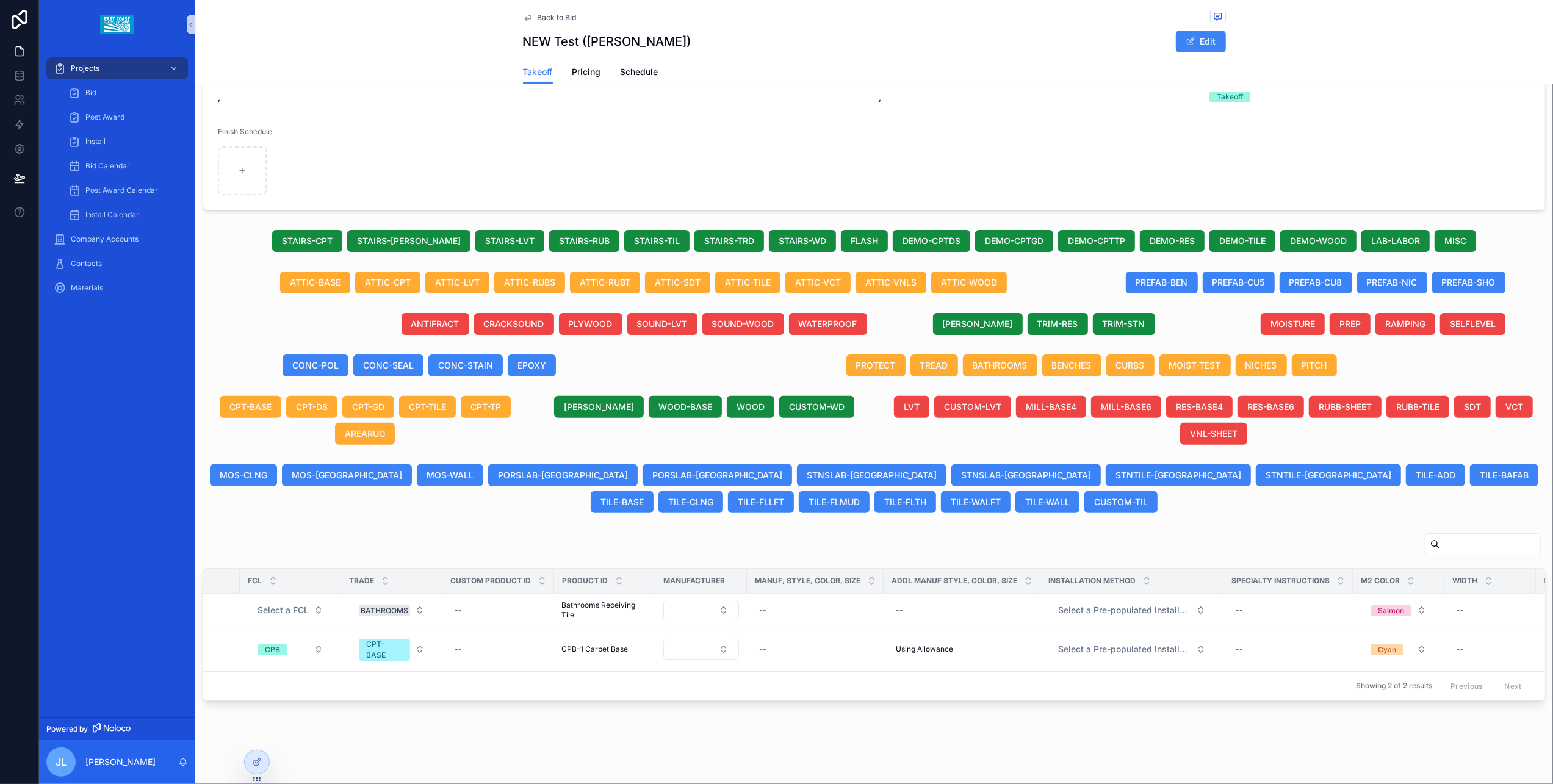
scroll to position [0, 50]
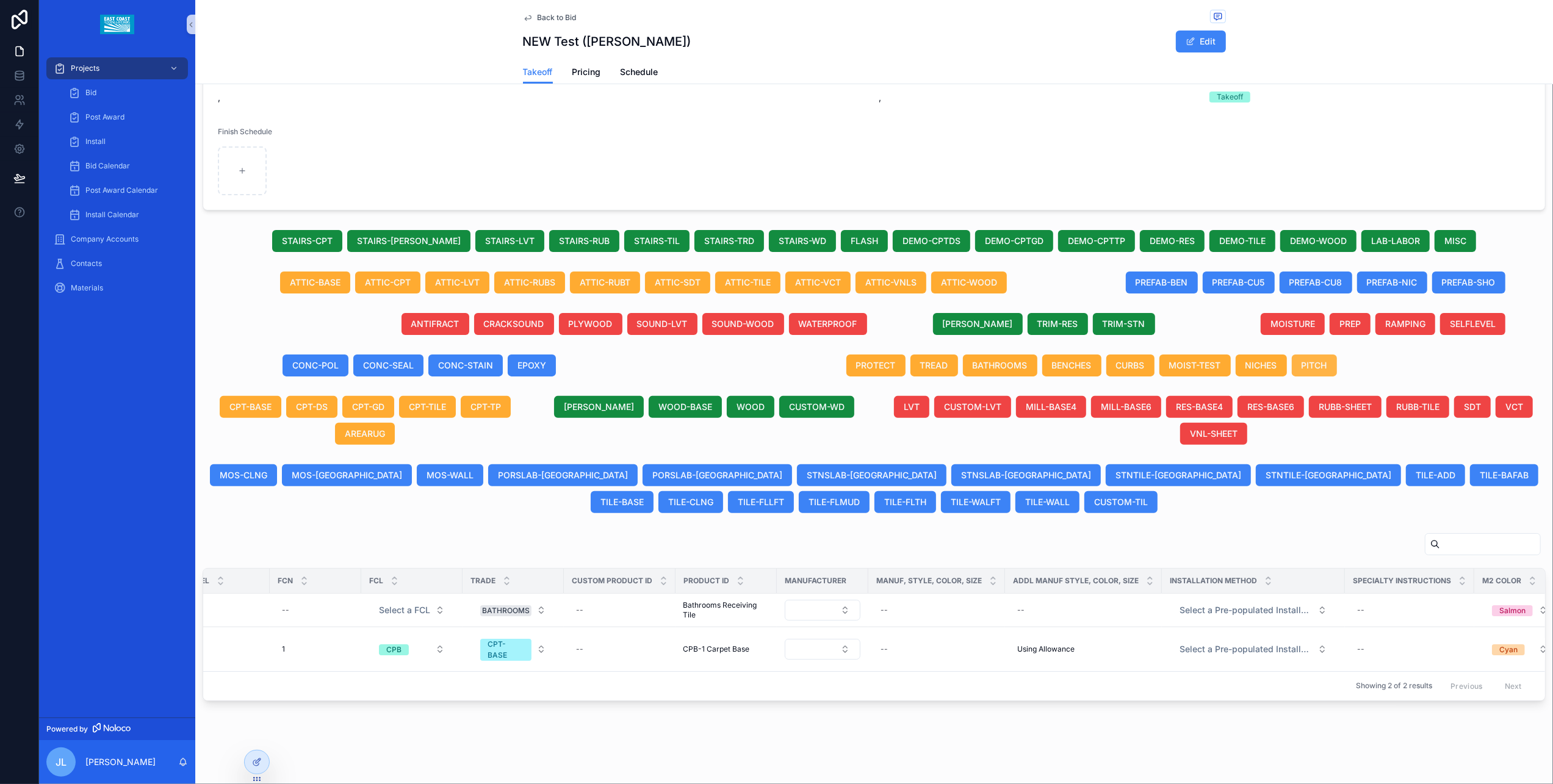
click at [1314, 359] on span "PITCH" at bounding box center [1314, 365] width 25 height 12
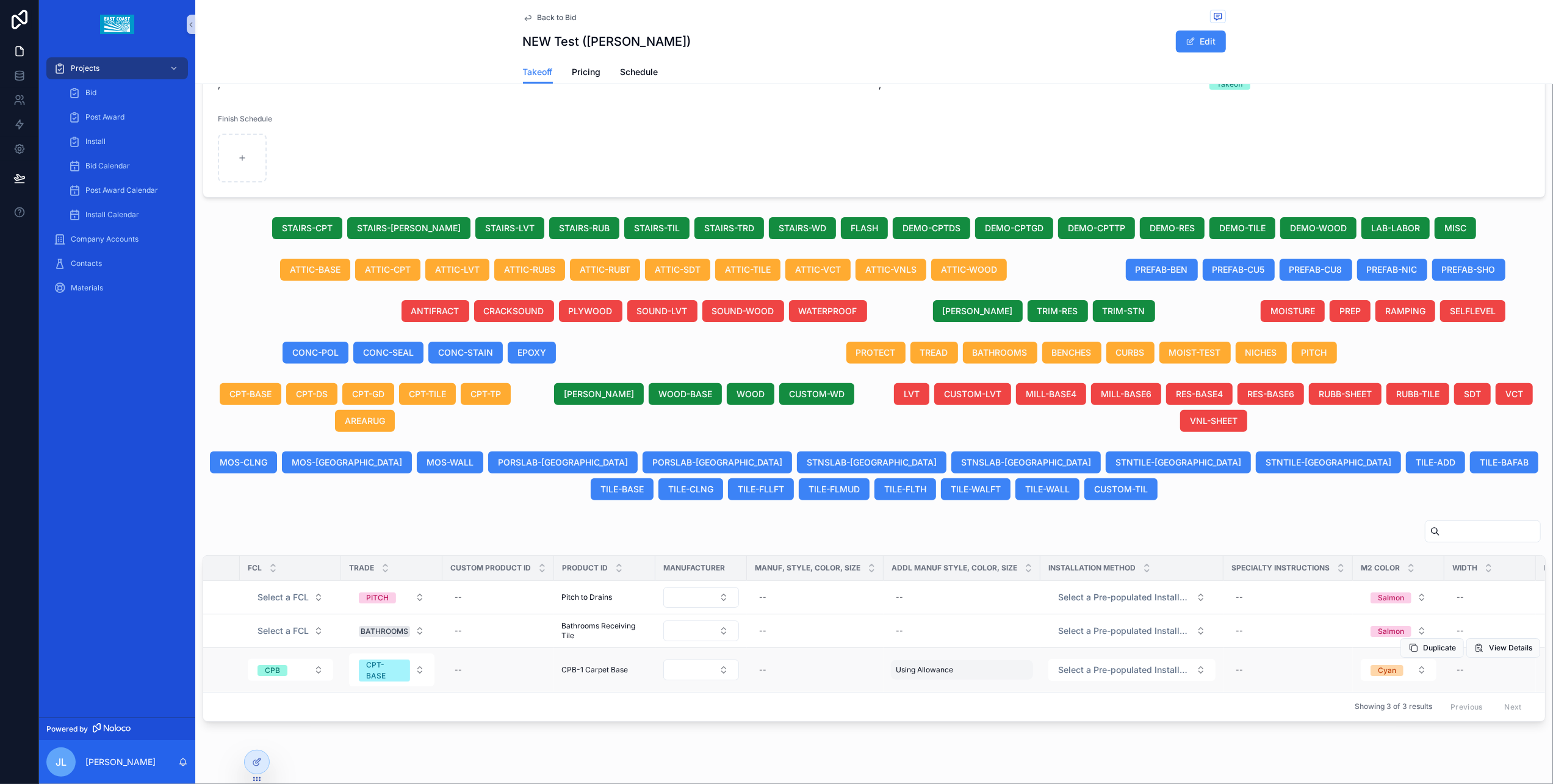
scroll to position [0, 169]
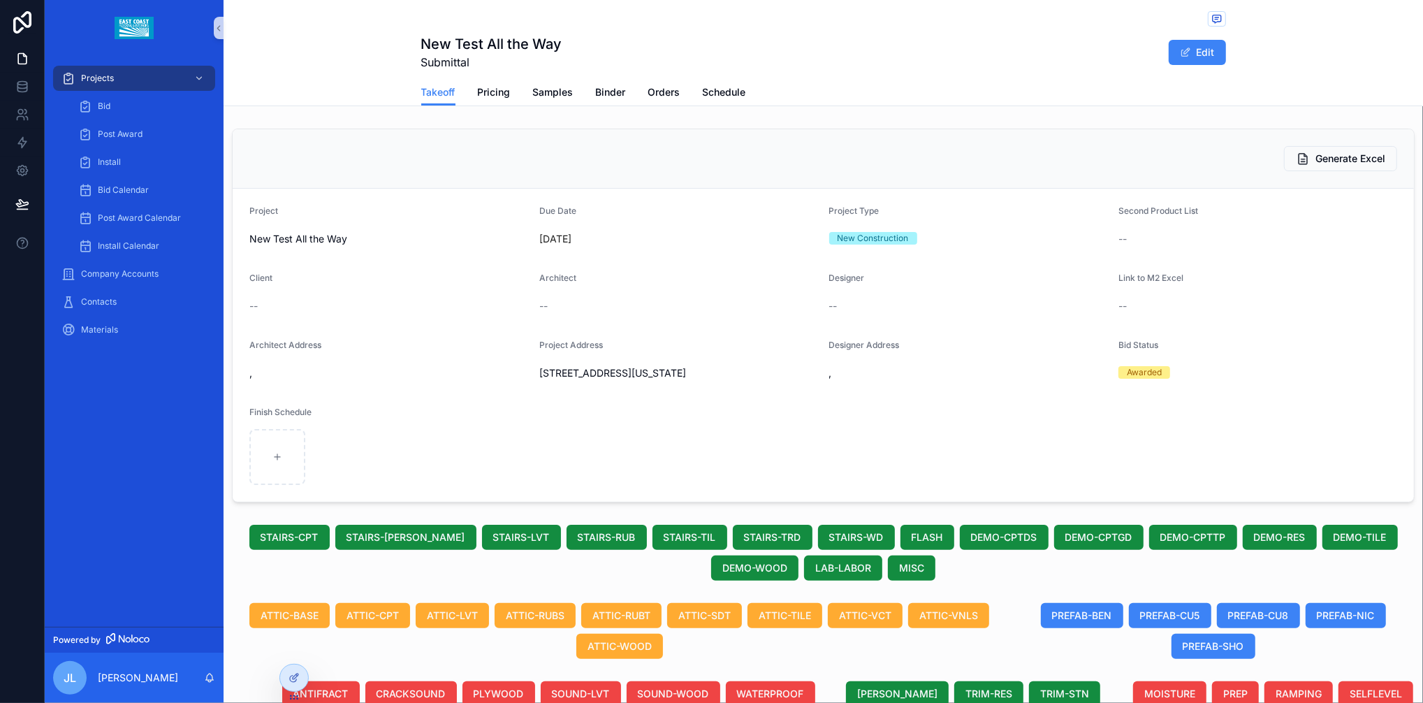
scroll to position [434, 0]
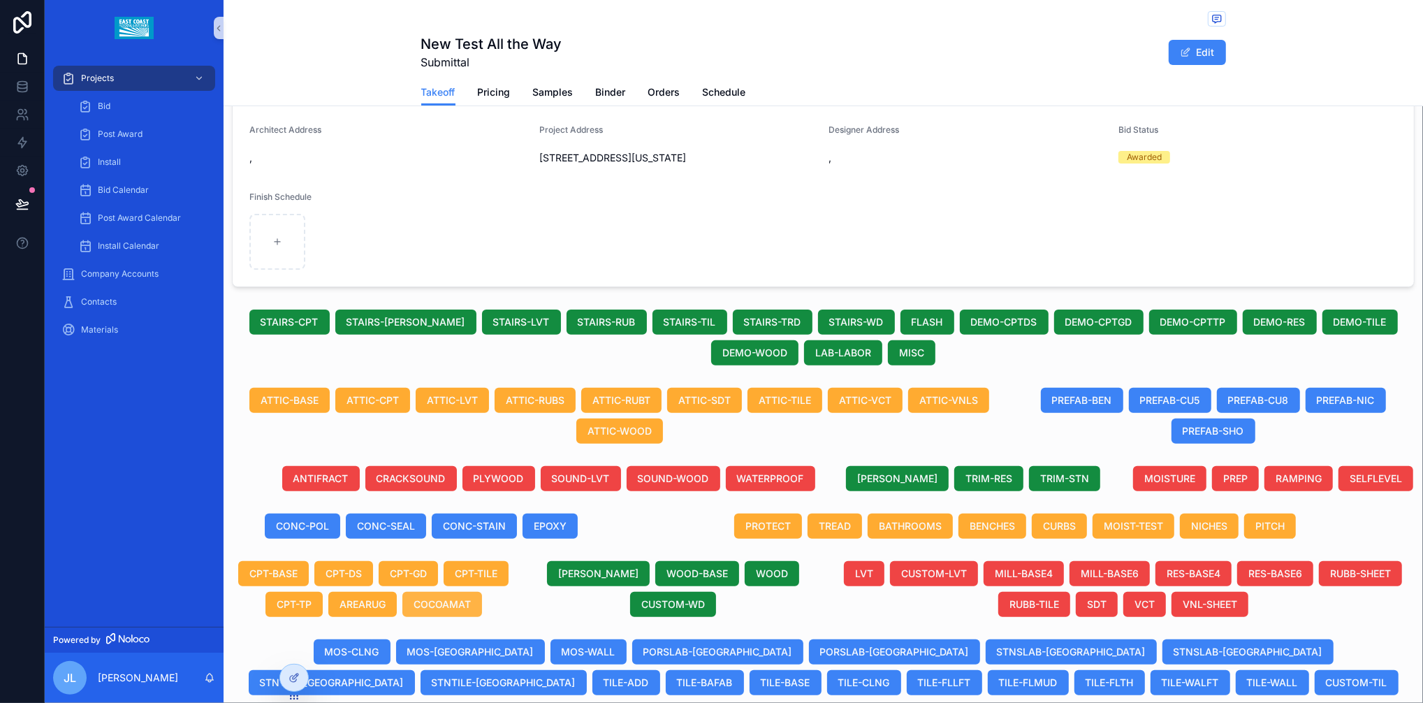
click at [443, 611] on span "COCOAMAT" at bounding box center [442, 604] width 57 height 14
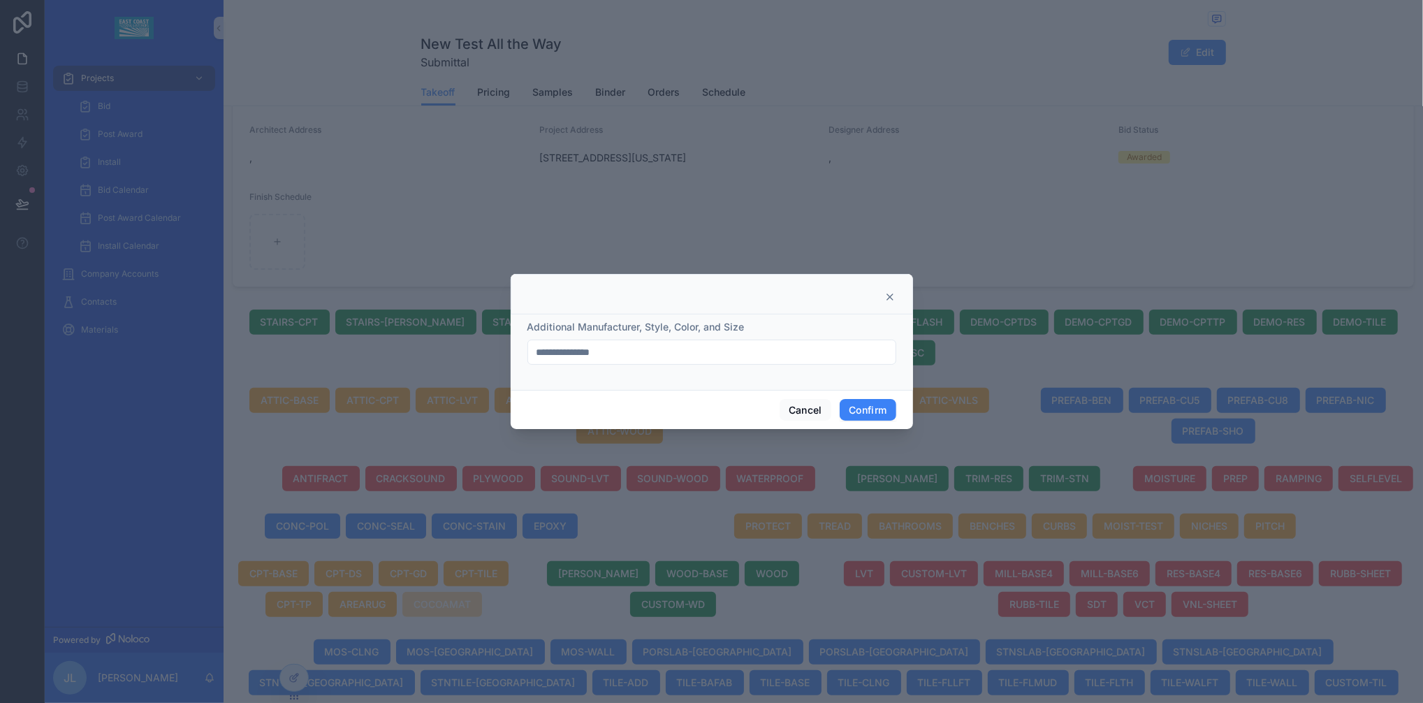
click at [684, 293] on div at bounding box center [711, 296] width 367 height 11
click at [796, 414] on button "Cancel" at bounding box center [806, 410] width 52 height 22
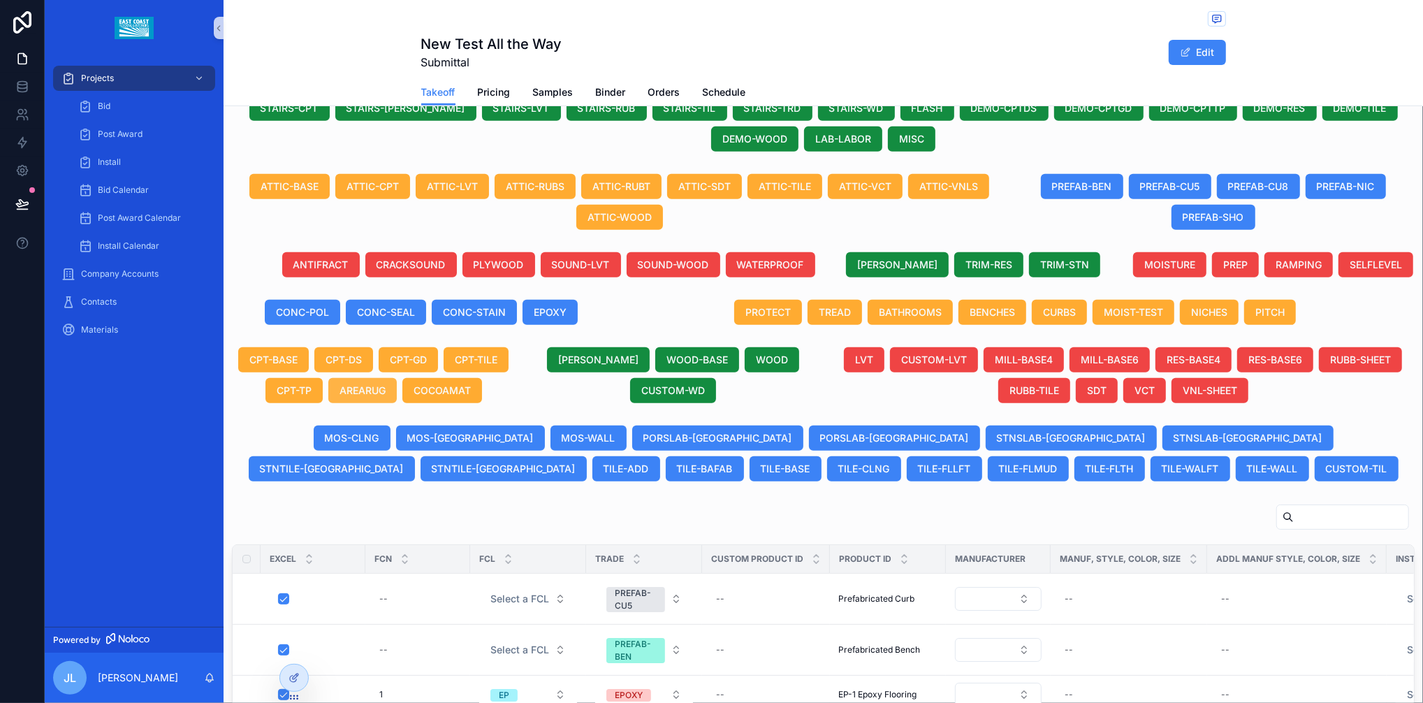
click at [364, 397] on span "AREARUG" at bounding box center [362, 390] width 46 height 14
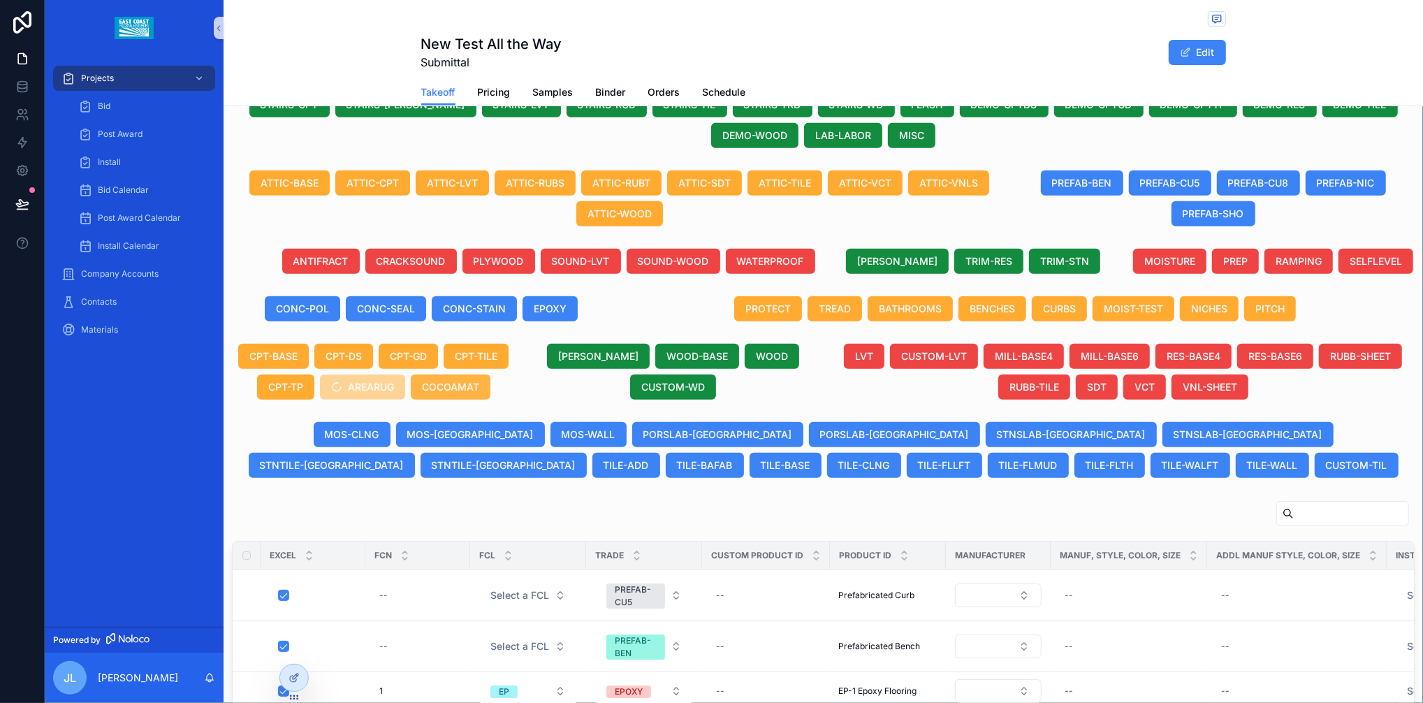
click at [443, 394] on span "COCOAMAT" at bounding box center [450, 387] width 57 height 14
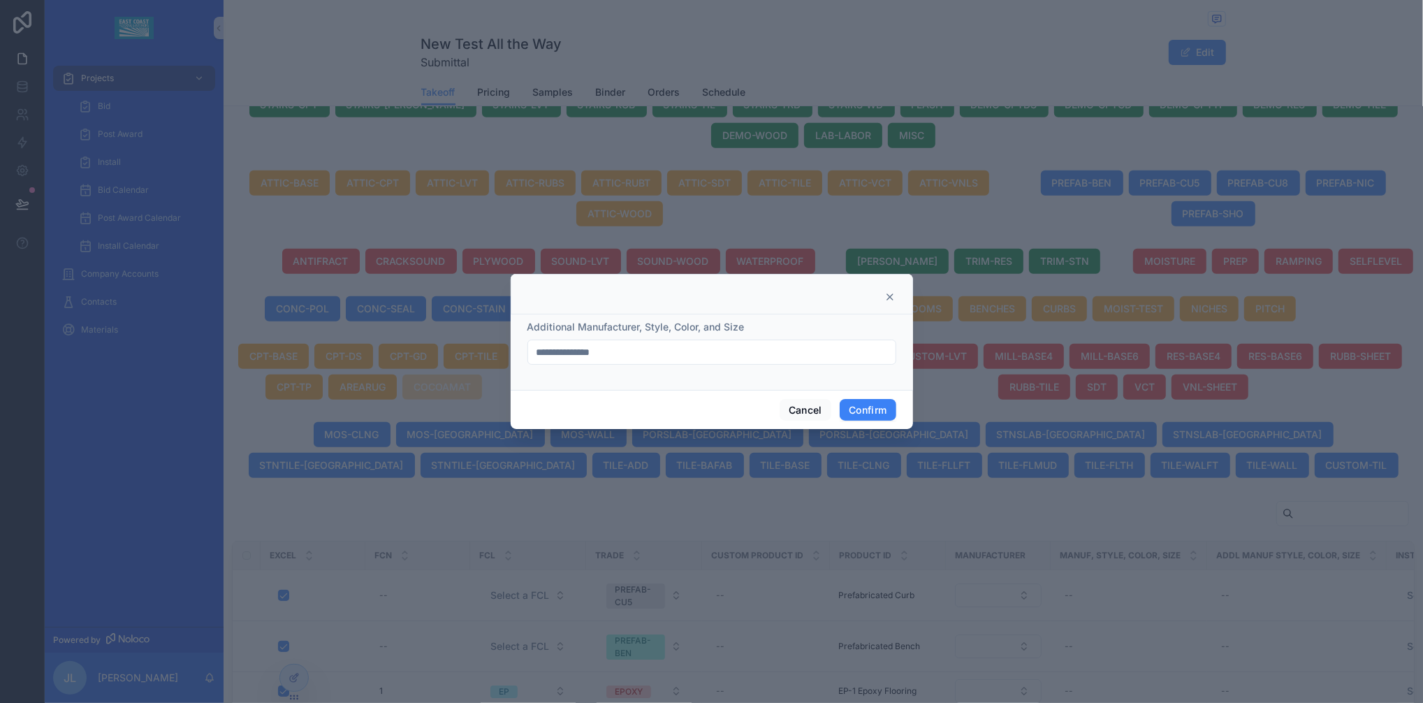
click at [711, 360] on input "**********" at bounding box center [711, 352] width 367 height 20
click at [711, 351] on input "**********" at bounding box center [711, 352] width 367 height 20
click at [722, 296] on div at bounding box center [711, 296] width 367 height 11
click at [800, 411] on button "Cancel" at bounding box center [806, 410] width 52 height 22
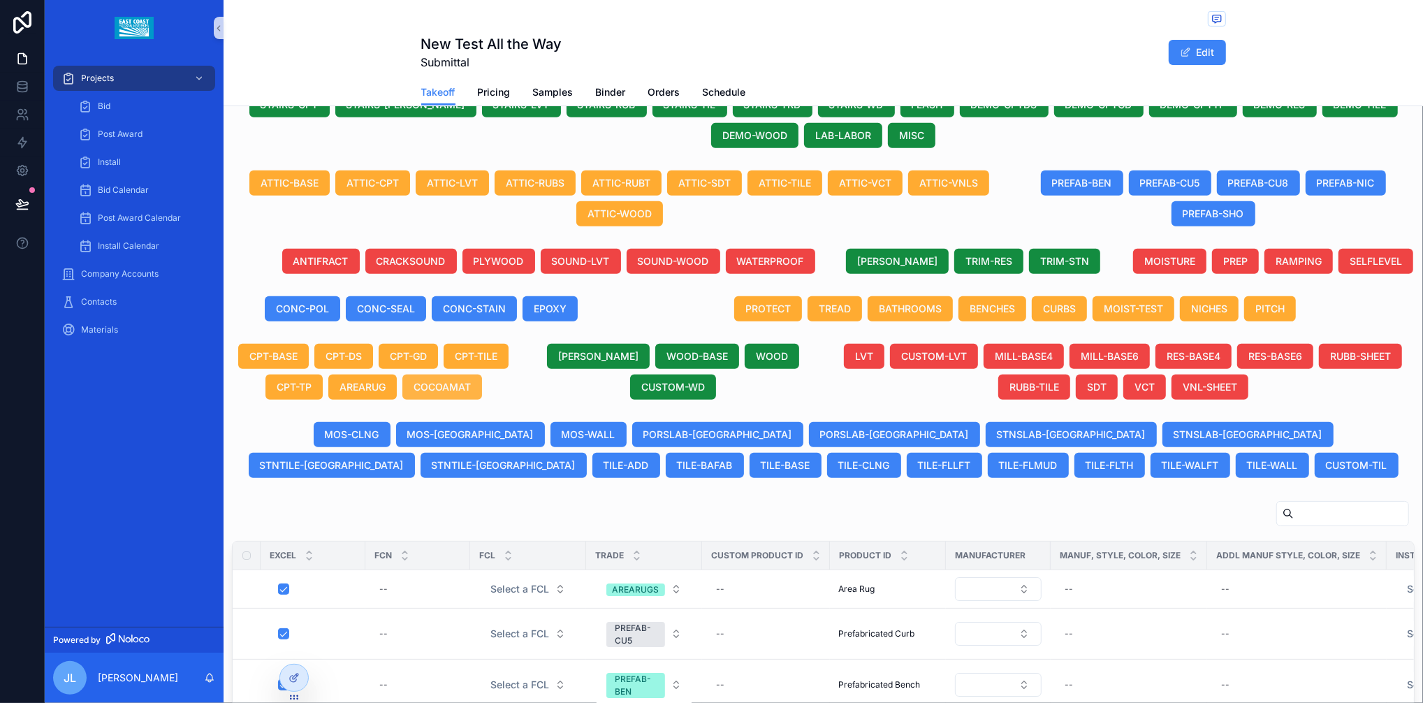
click at [457, 400] on button "COCOAMAT" at bounding box center [442, 386] width 80 height 25
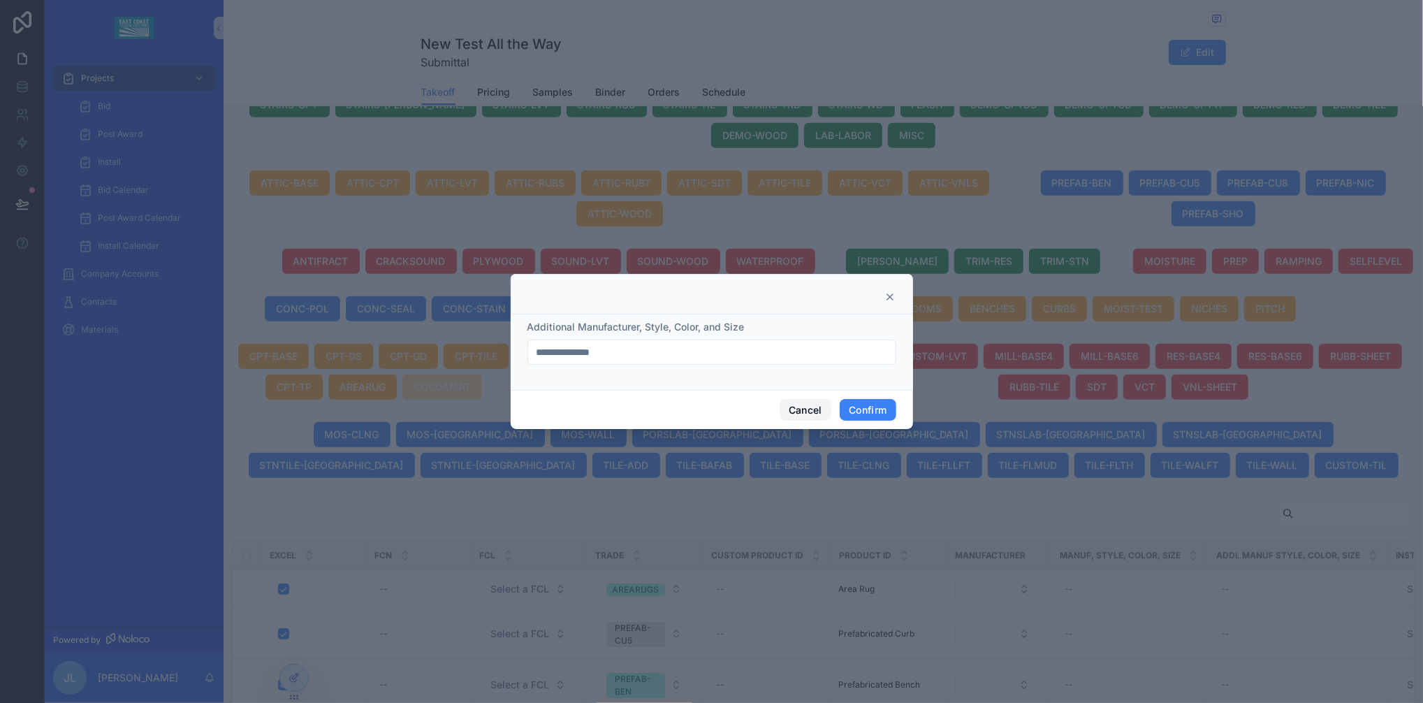
click at [805, 416] on button "Cancel" at bounding box center [806, 410] width 52 height 22
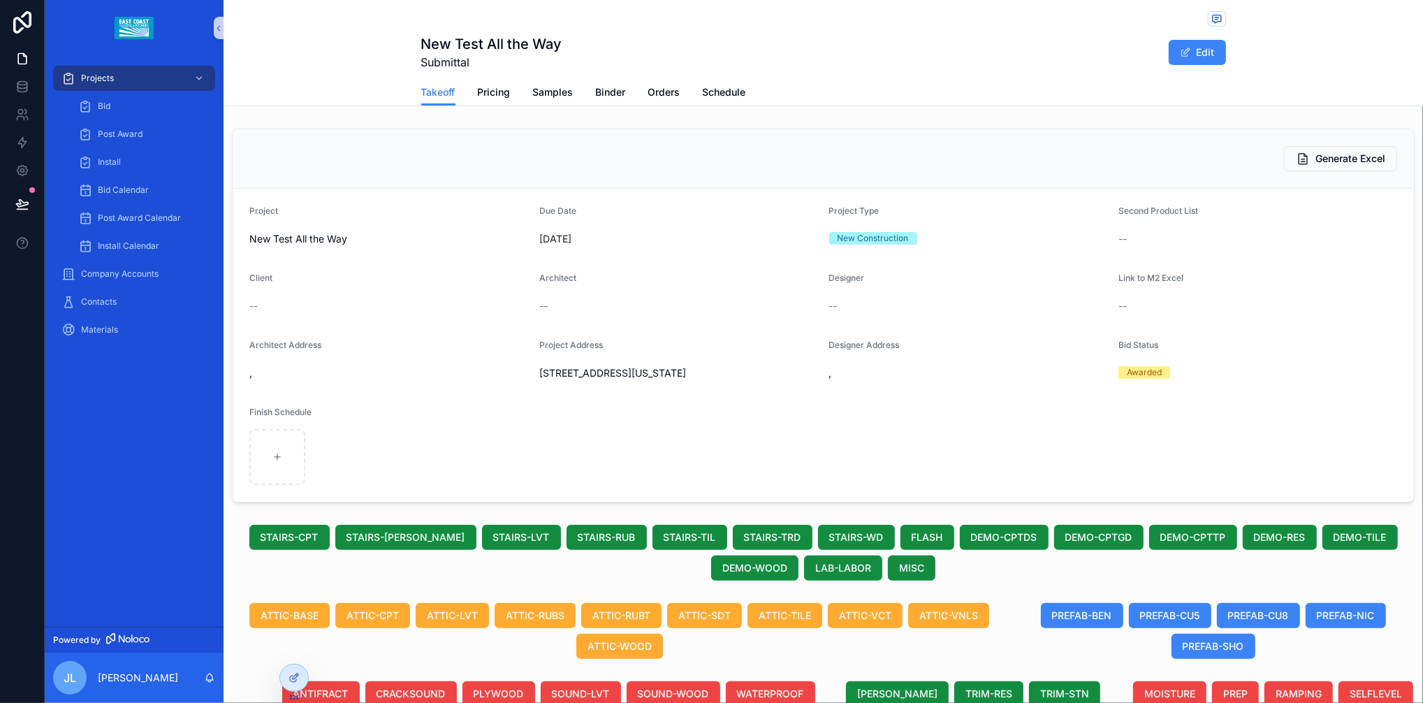
scroll to position [434, 0]
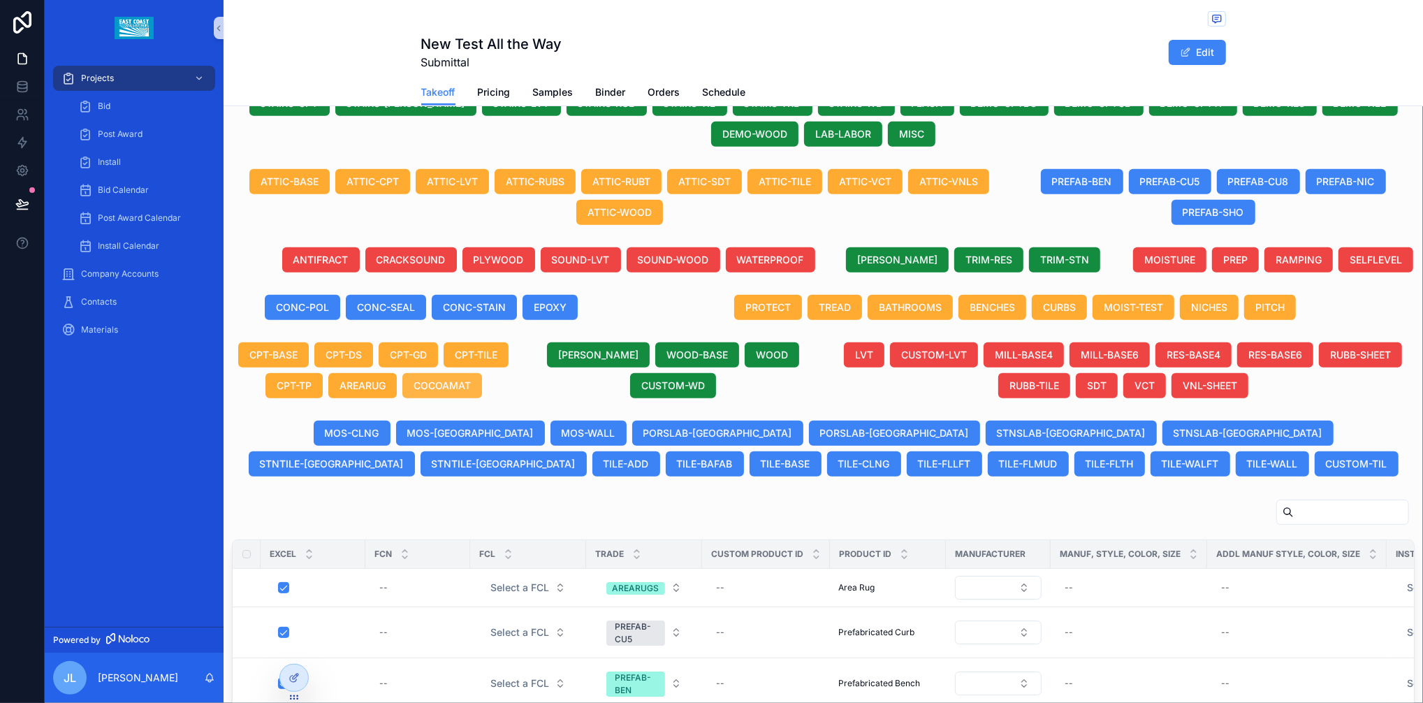
click at [453, 393] on span "COCOAMAT" at bounding box center [442, 386] width 57 height 14
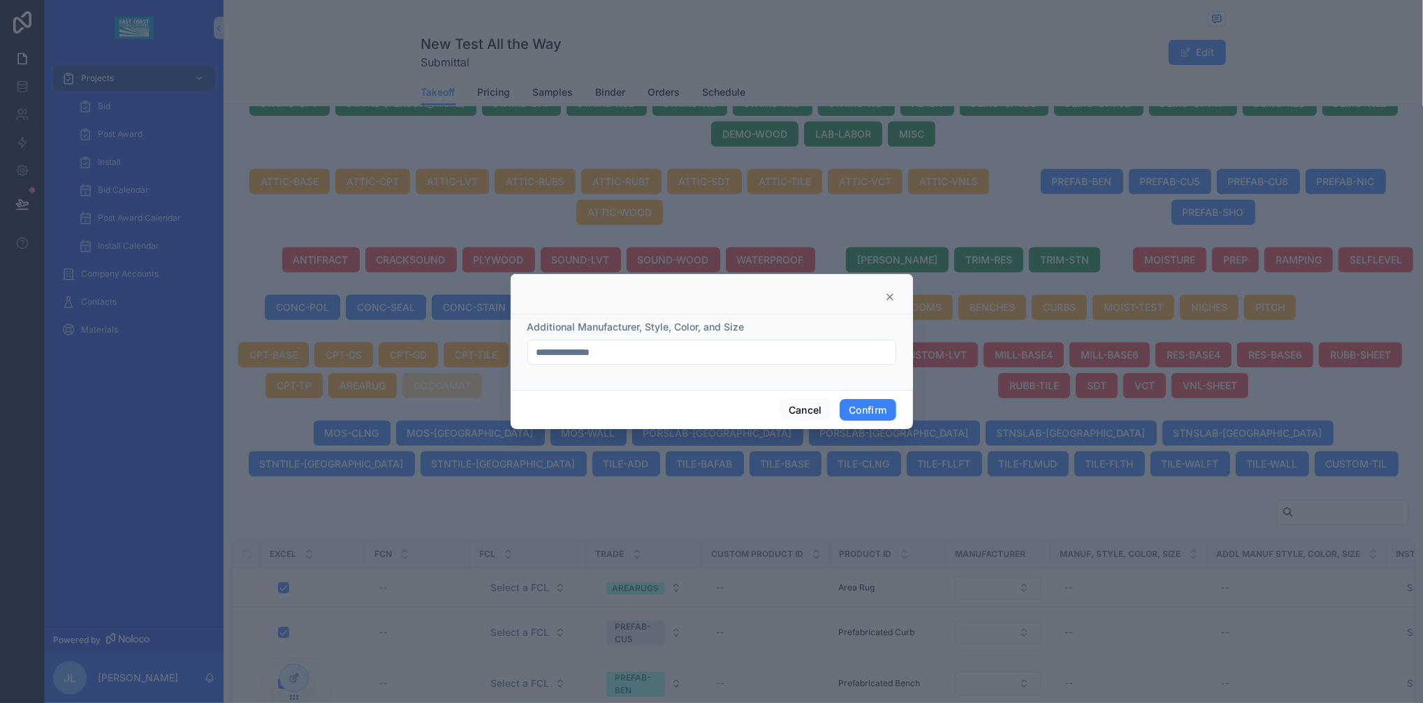
click at [675, 365] on form "**********" at bounding box center [711, 349] width 369 height 59
click at [678, 360] on input "**********" at bounding box center [711, 352] width 367 height 20
click at [803, 408] on button "Cancel" at bounding box center [806, 410] width 52 height 22
